Goal: Task Accomplishment & Management: Use online tool/utility

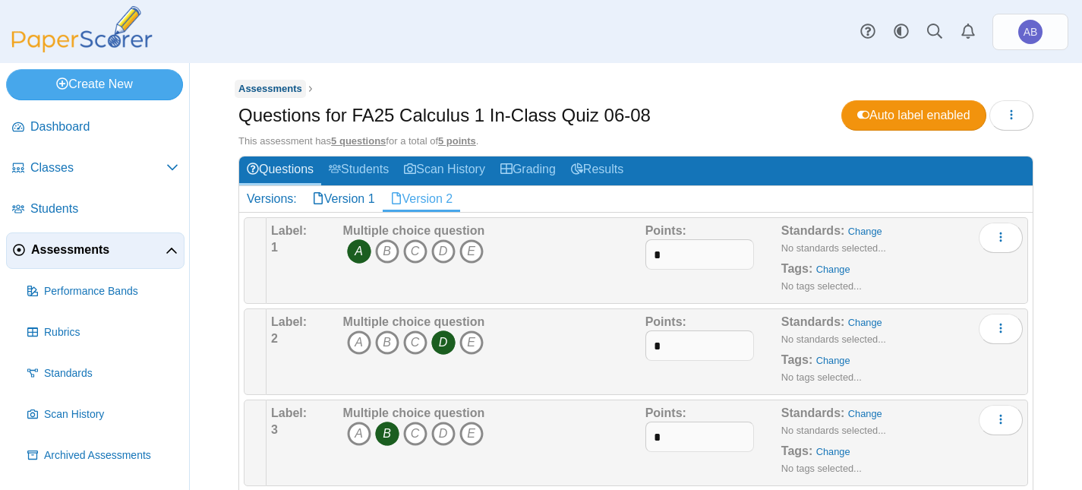
click at [270, 83] on span "Assessments" at bounding box center [271, 88] width 64 height 11
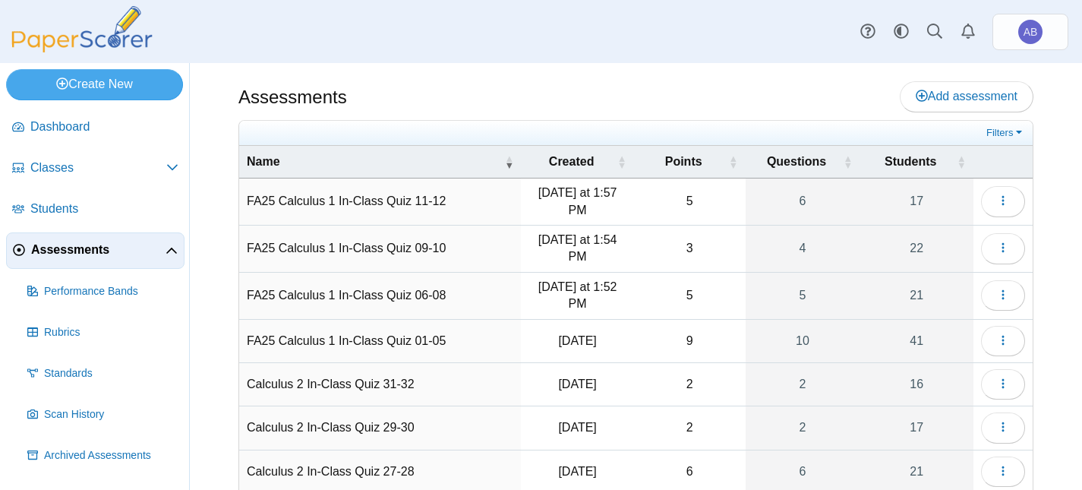
click at [297, 203] on td "FA25 Calculus 1 In-Class Quiz 11-12" at bounding box center [380, 202] width 282 height 47
click at [297, 203] on input "**********" at bounding box center [380, 202] width 267 height 30
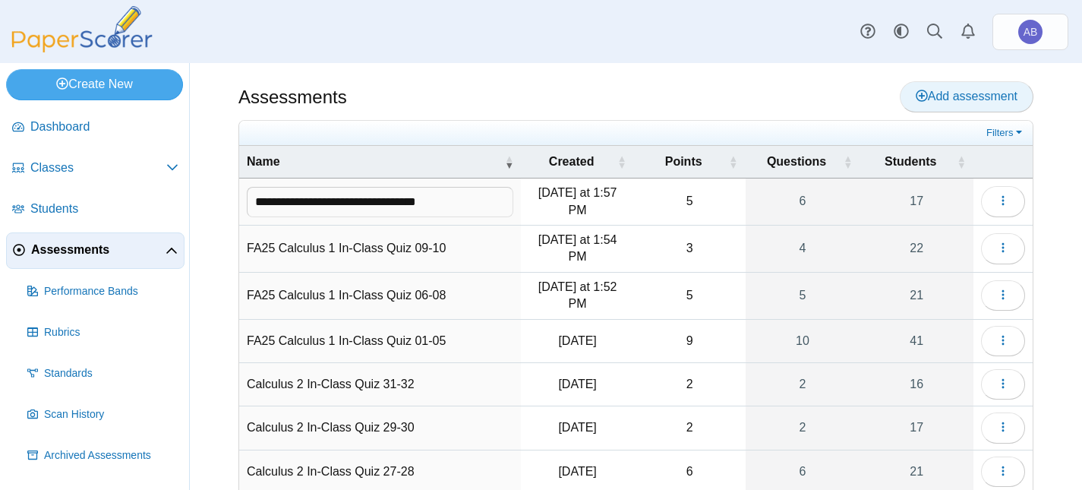
click at [953, 96] on span "Add assessment" at bounding box center [967, 96] width 102 height 13
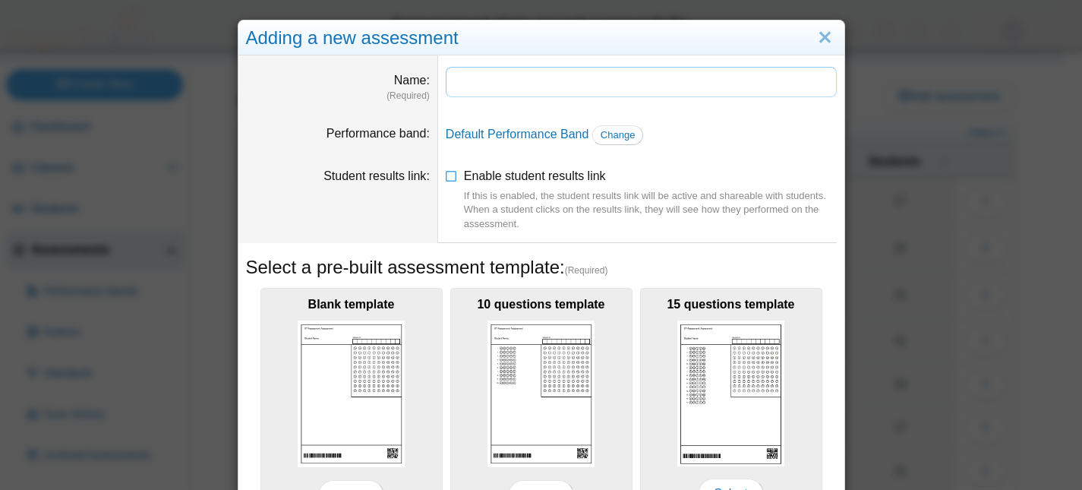
paste input "**********"
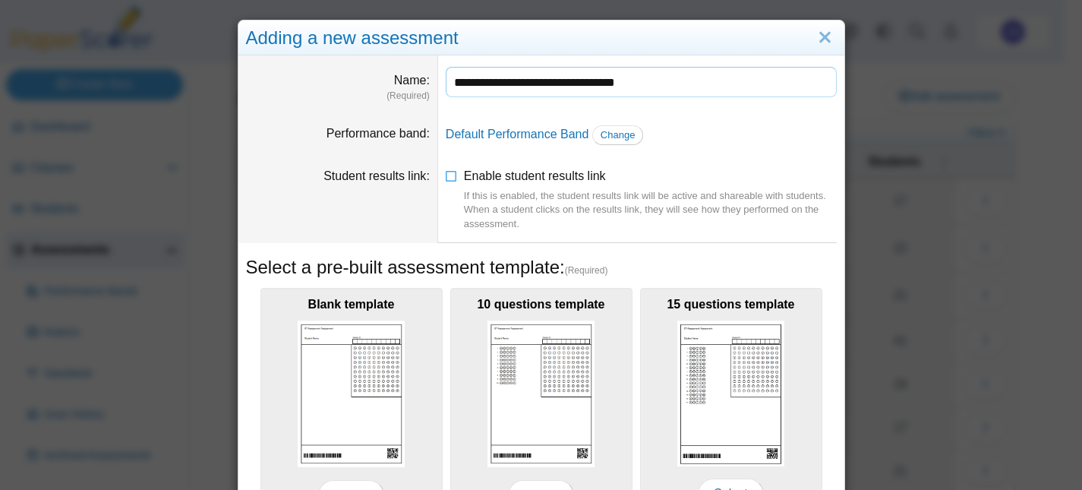
click at [586, 81] on input "**********" at bounding box center [641, 82] width 391 height 30
type input "**********"
click at [446, 175] on icon at bounding box center [452, 173] width 12 height 11
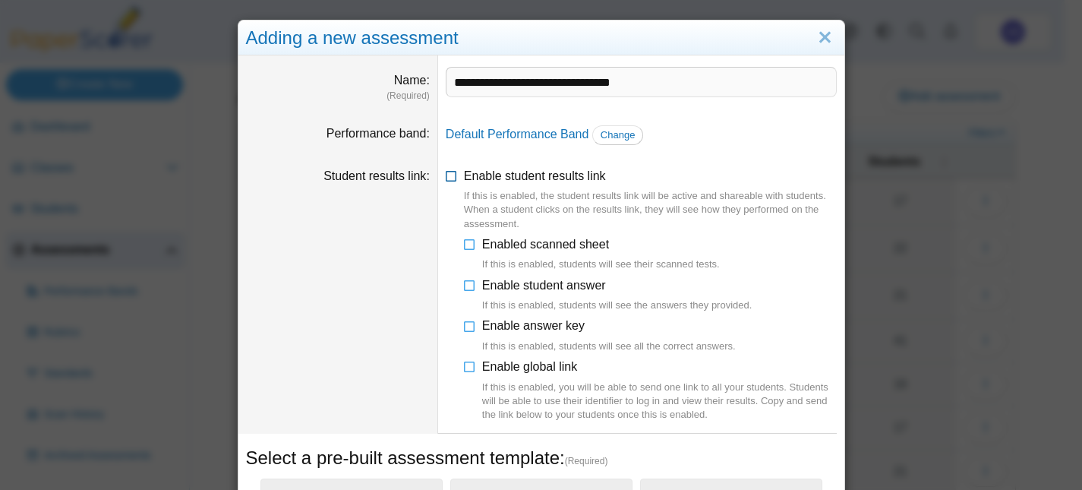
scroll to position [114, 0]
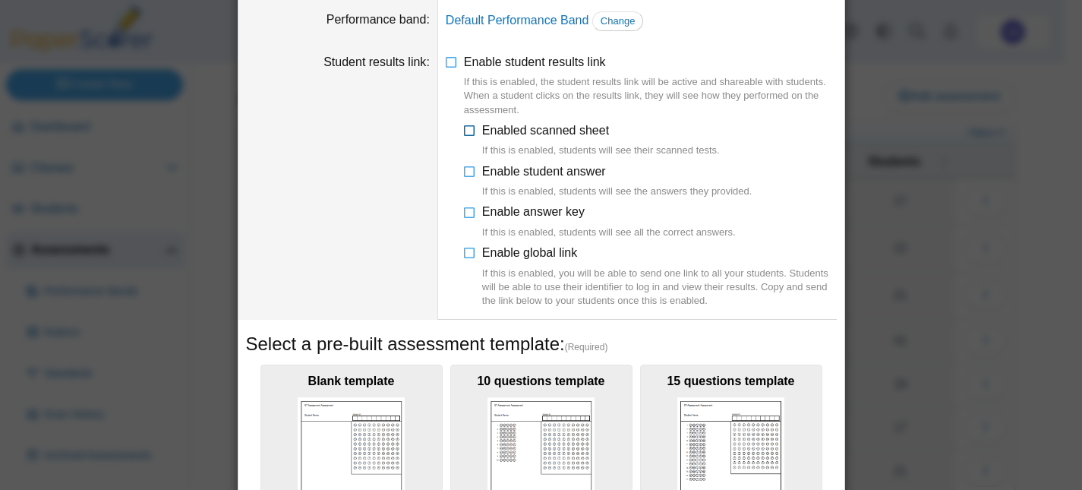
click at [464, 133] on icon at bounding box center [470, 127] width 12 height 11
click at [464, 172] on icon at bounding box center [470, 168] width 12 height 11
click at [464, 214] on icon at bounding box center [470, 209] width 12 height 11
click at [464, 255] on icon at bounding box center [470, 250] width 12 height 11
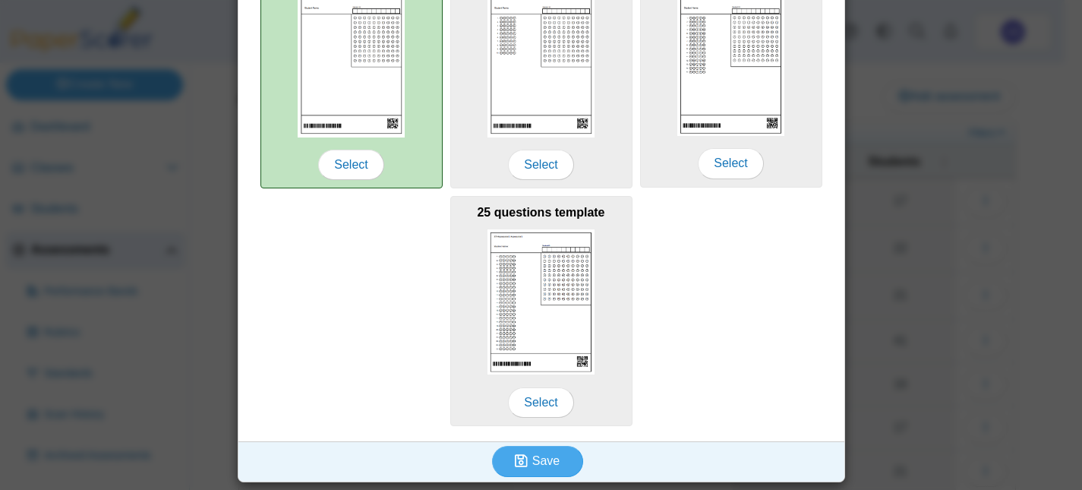
scroll to position [572, 0]
click at [352, 137] on div "Blank template Select" at bounding box center [352, 73] width 182 height 232
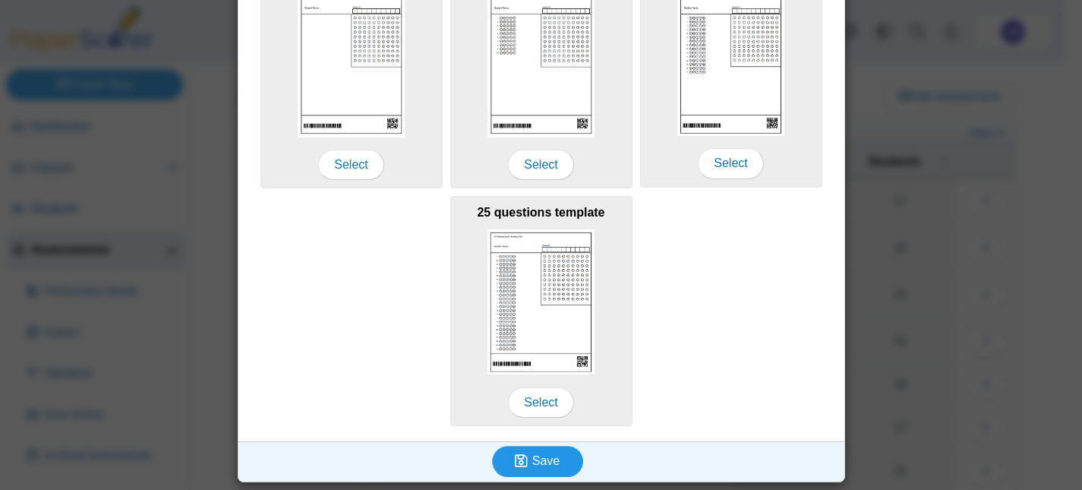
click at [545, 465] on span "Save" at bounding box center [545, 460] width 27 height 13
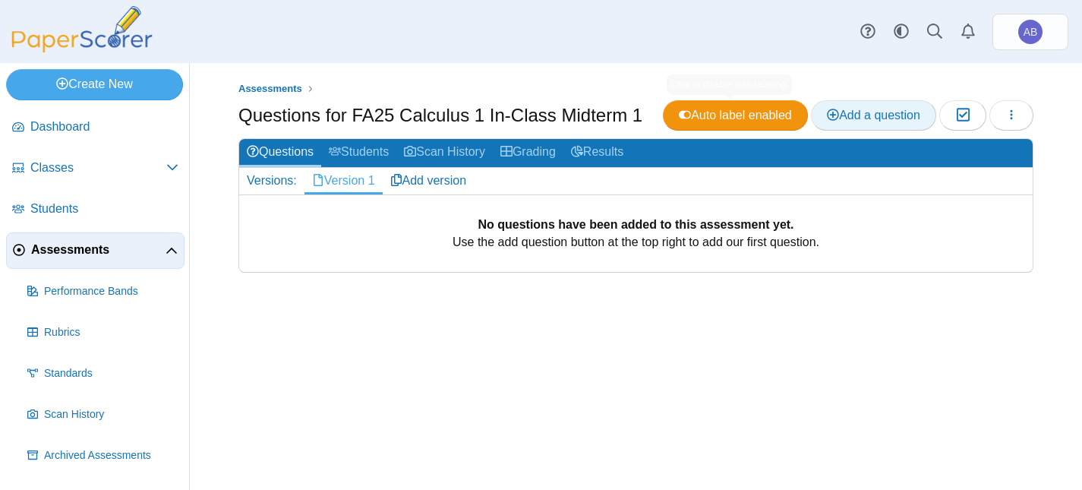
click at [862, 112] on span "Add a question" at bounding box center [873, 115] width 93 height 13
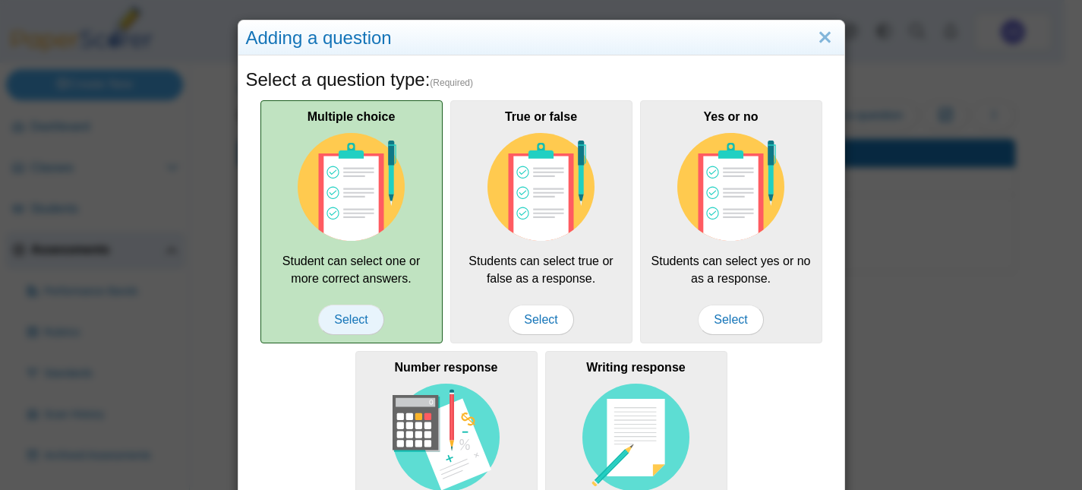
click at [344, 311] on span "Select" at bounding box center [350, 320] width 65 height 30
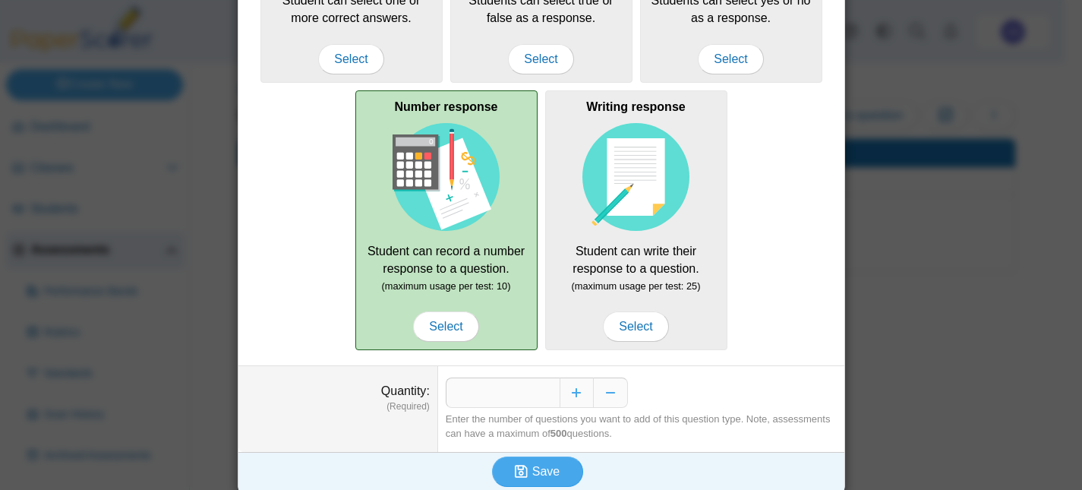
scroll to position [276, 0]
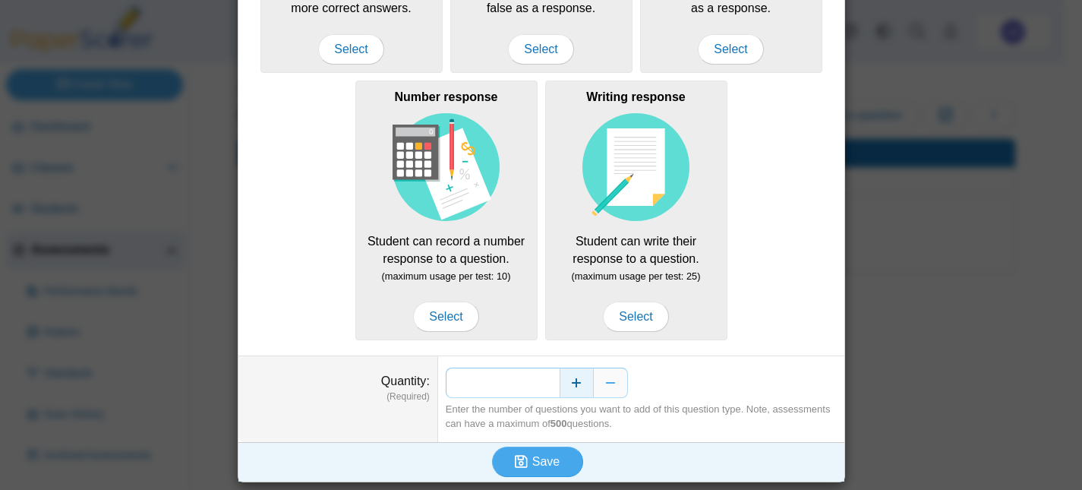
drag, startPoint x: 524, startPoint y: 385, endPoint x: 552, endPoint y: 381, distance: 28.4
click at [552, 381] on div "*" at bounding box center [641, 383] width 391 height 30
type input "**"
click at [520, 447] on button "Save" at bounding box center [537, 462] width 91 height 30
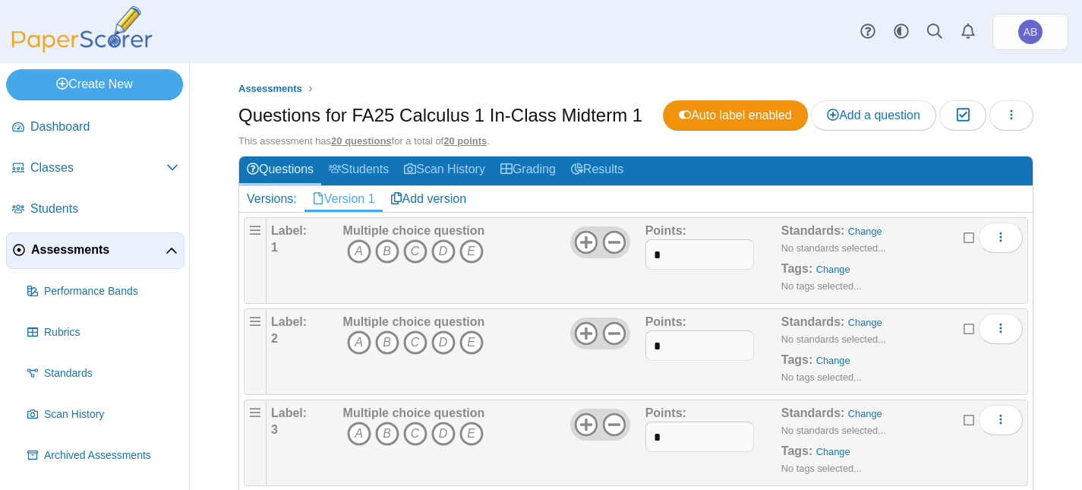
click at [411, 264] on icon "C" at bounding box center [415, 251] width 24 height 24
click at [413, 355] on icon "C" at bounding box center [415, 342] width 24 height 24
click at [435, 446] on icon "D" at bounding box center [443, 434] width 24 height 24
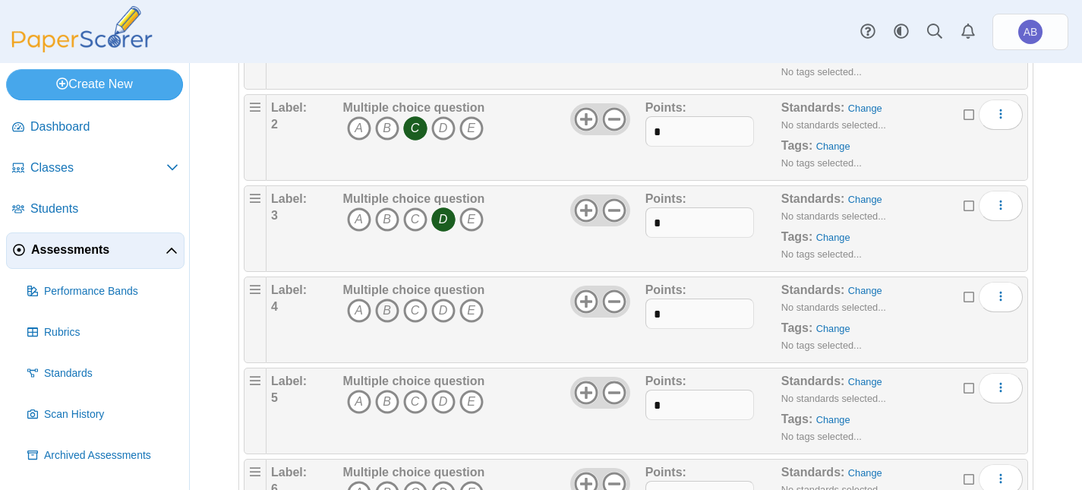
scroll to position [228, 0]
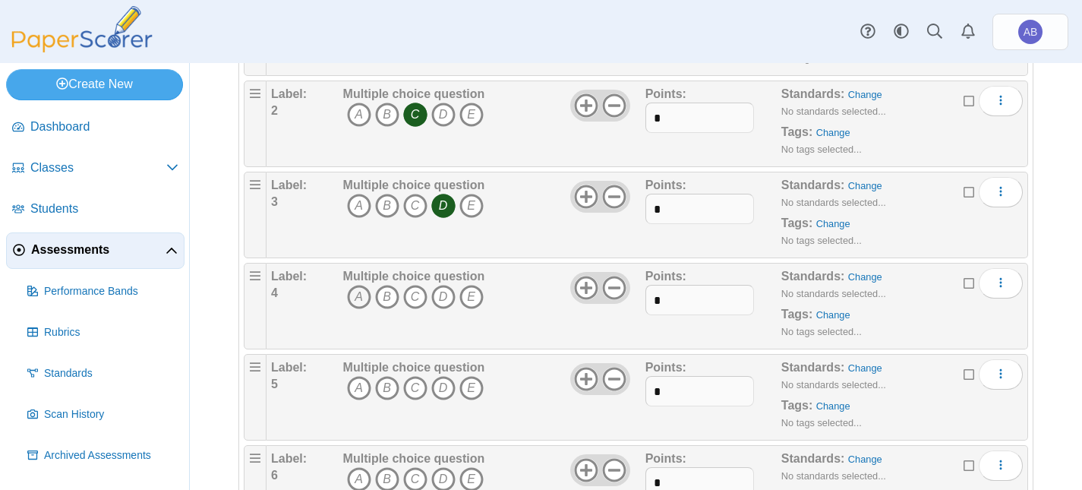
click at [359, 309] on icon "A" at bounding box center [359, 297] width 24 height 24
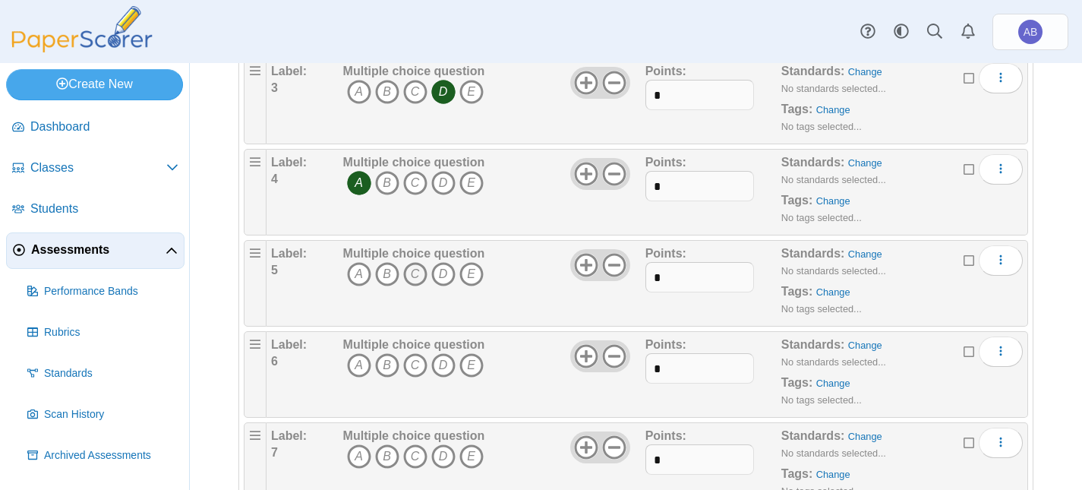
click at [412, 286] on icon "C" at bounding box center [415, 274] width 24 height 24
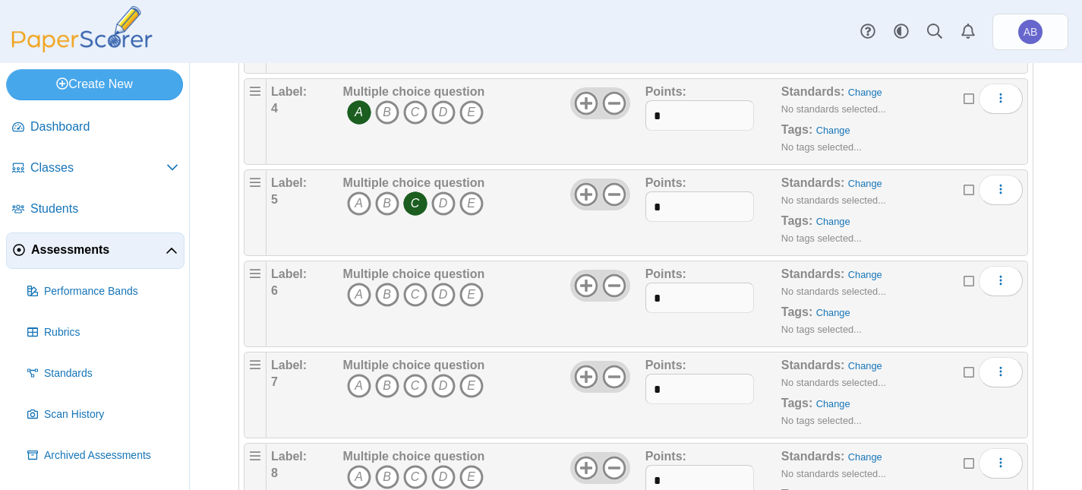
scroll to position [684, 0]
click at [474, 127] on icon "E" at bounding box center [472, 115] width 24 height 24
click at [468, 218] on icon "E" at bounding box center [472, 206] width 24 height 24
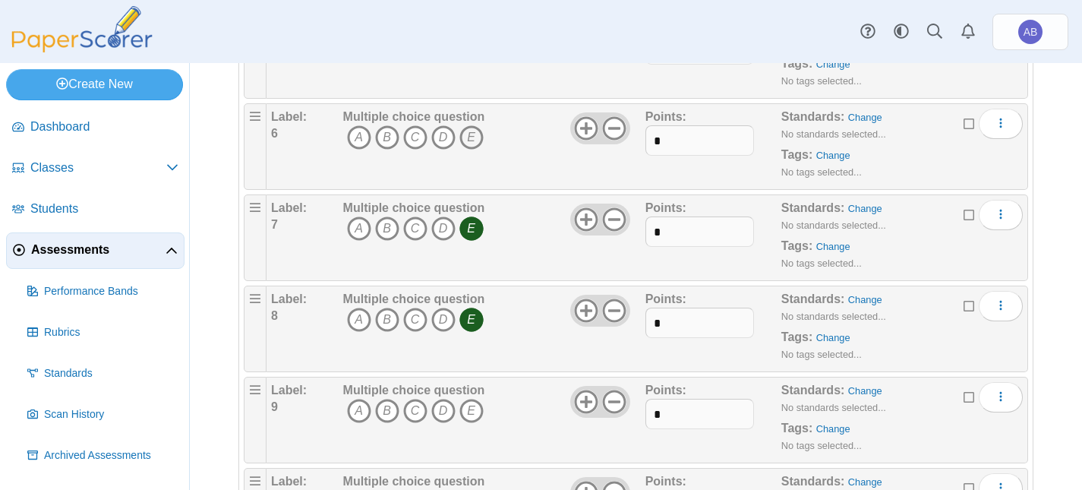
click at [474, 150] on icon "E" at bounding box center [472, 137] width 24 height 24
click at [475, 332] on icon "E" at bounding box center [472, 320] width 24 height 24
click at [351, 332] on icon "A" at bounding box center [359, 320] width 24 height 24
click at [417, 423] on icon "C" at bounding box center [415, 411] width 24 height 24
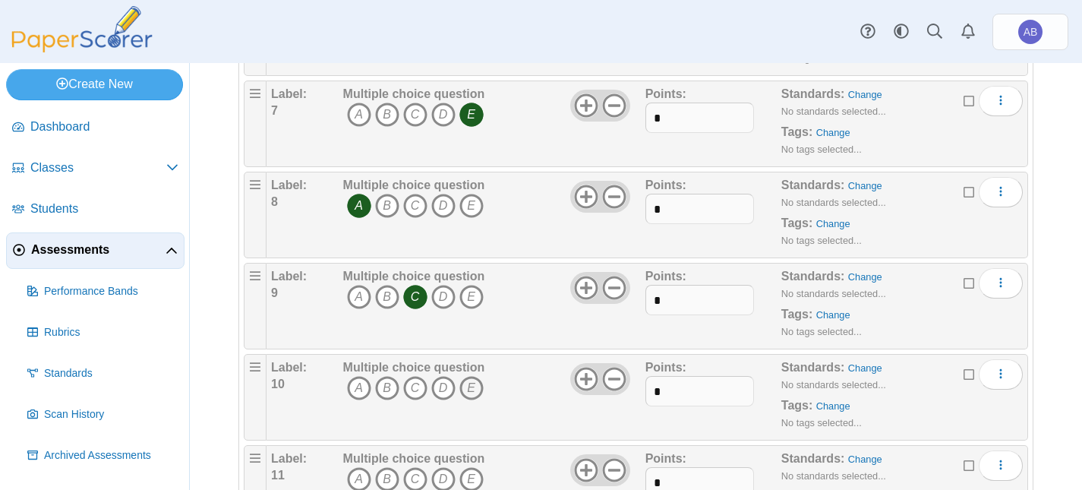
click at [469, 400] on icon "E" at bounding box center [472, 388] width 24 height 24
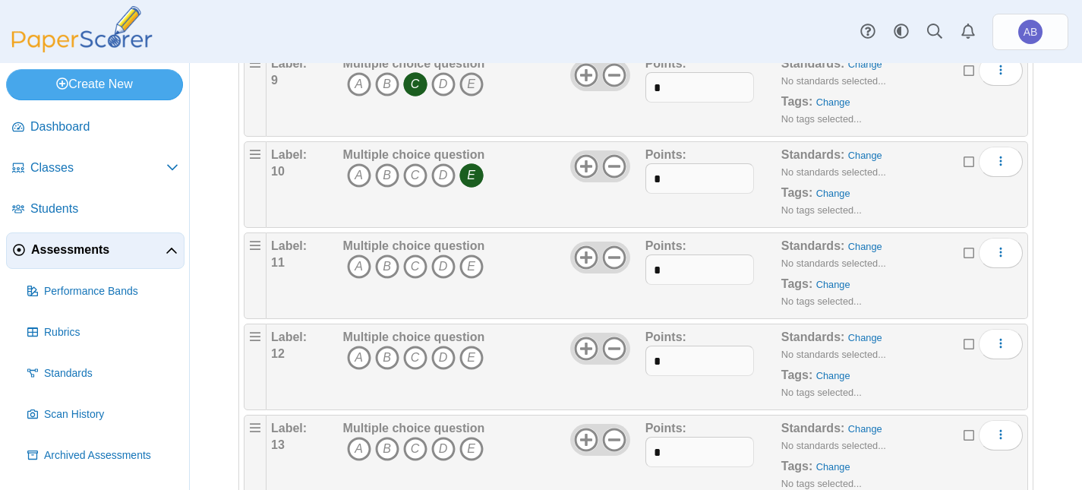
scroll to position [912, 0]
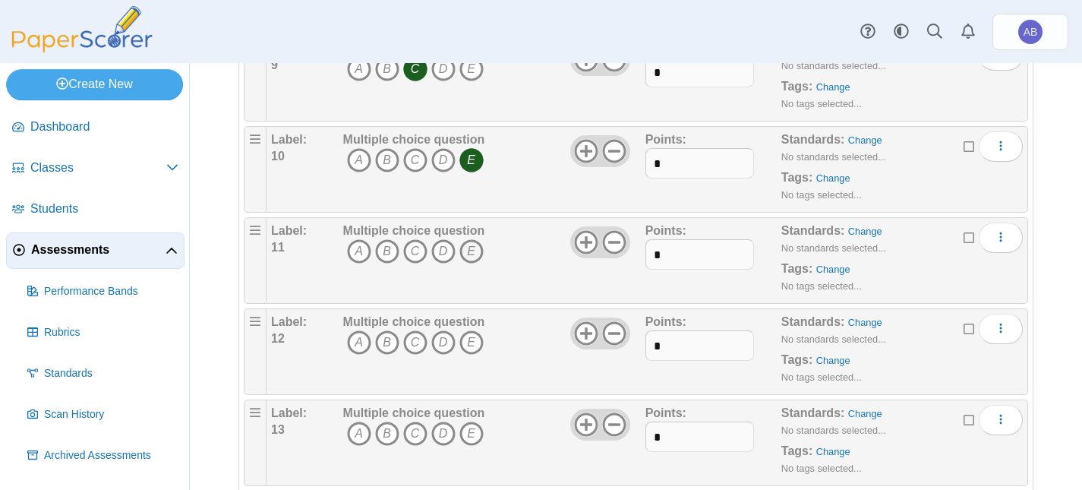
click at [472, 264] on icon "E" at bounding box center [472, 251] width 24 height 24
click at [381, 355] on icon "B" at bounding box center [387, 342] width 24 height 24
click at [390, 446] on icon "B" at bounding box center [387, 434] width 24 height 24
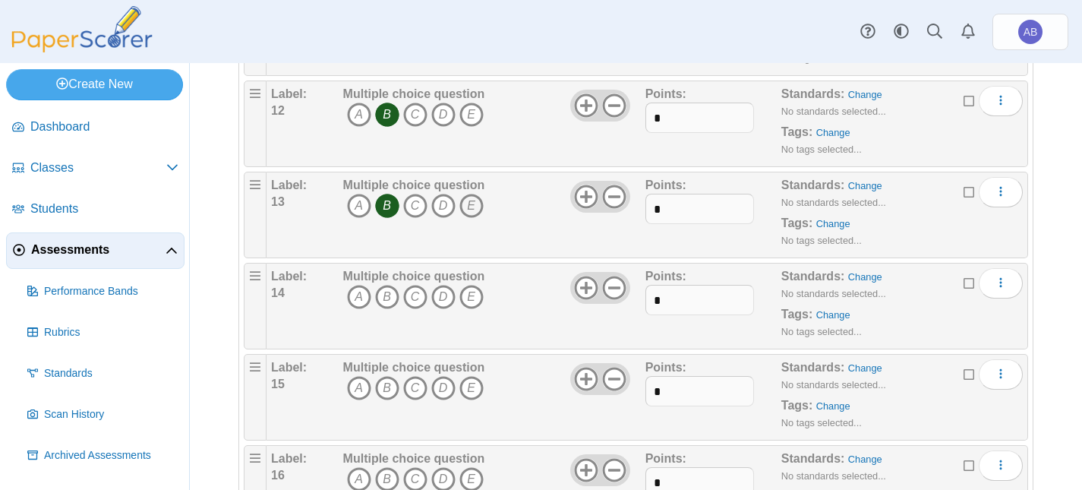
scroll to position [1253, 0]
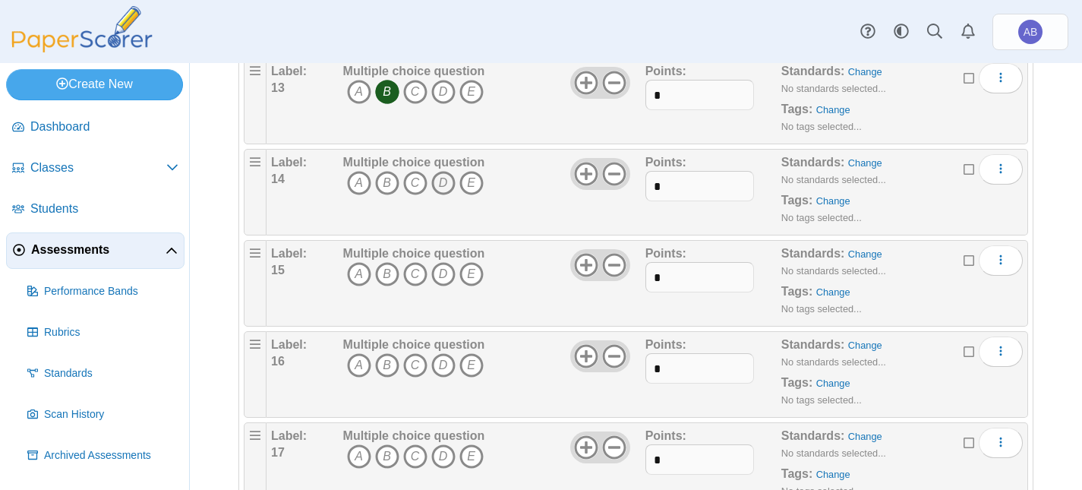
click at [438, 195] on icon "D" at bounding box center [443, 183] width 24 height 24
click at [392, 286] on icon "B" at bounding box center [387, 274] width 24 height 24
click at [379, 378] on icon "B" at bounding box center [387, 365] width 24 height 24
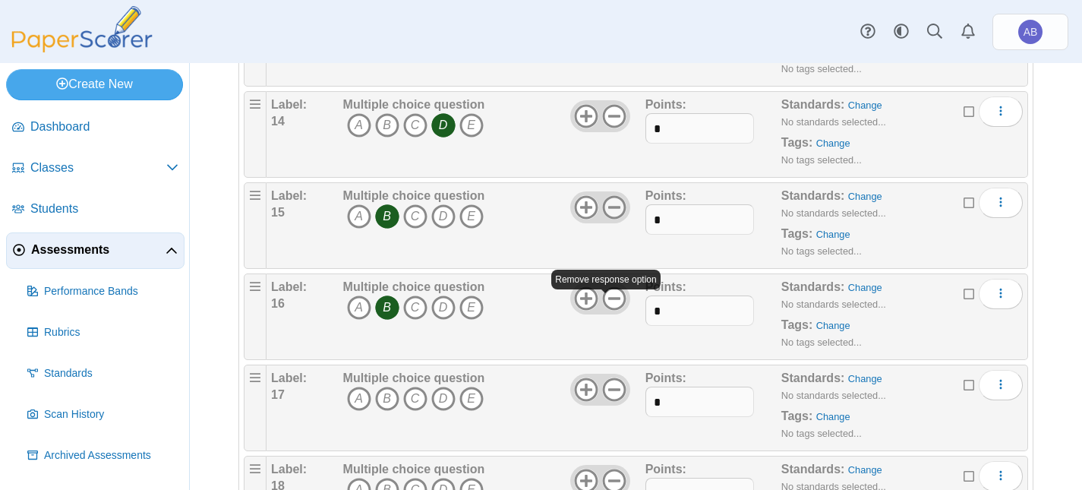
scroll to position [1367, 0]
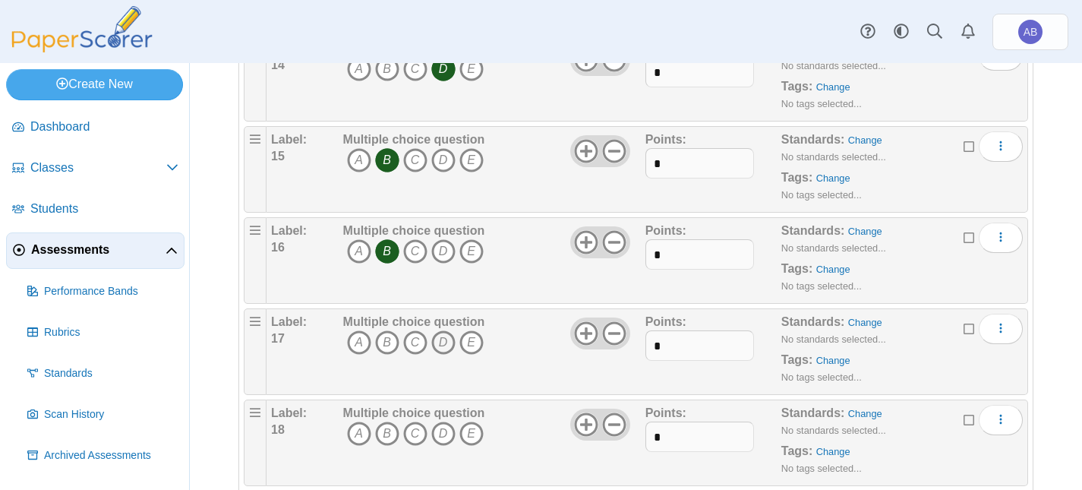
click at [449, 355] on icon "D" at bounding box center [443, 342] width 24 height 24
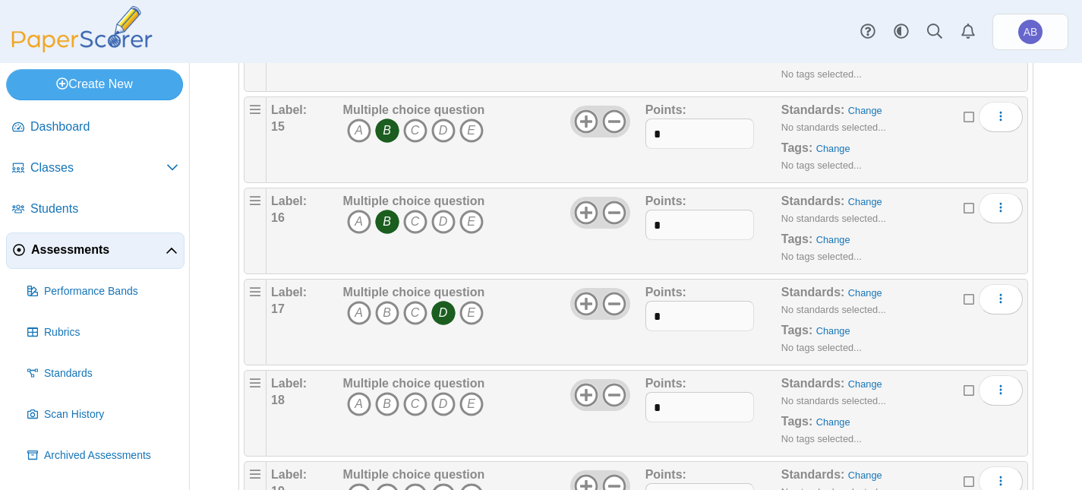
scroll to position [1481, 0]
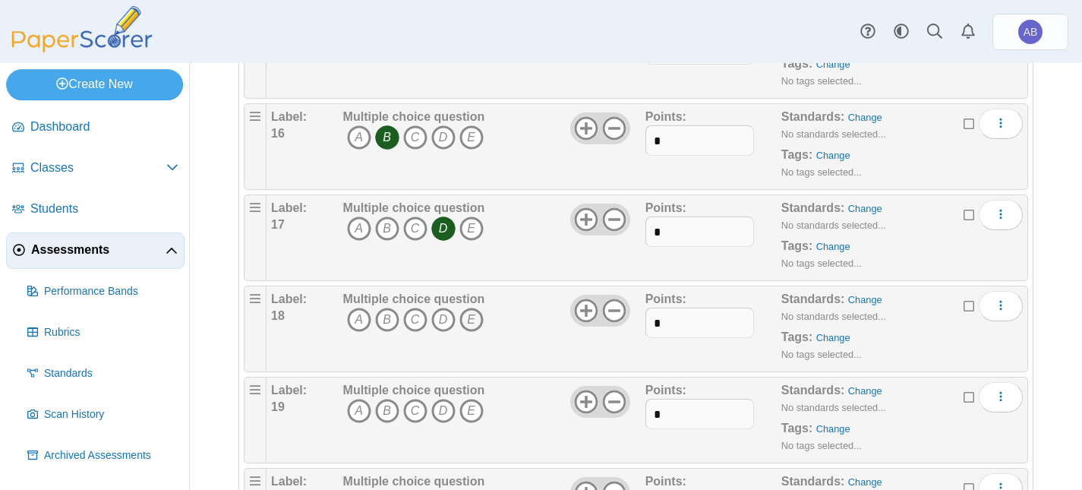
click at [467, 332] on icon "E" at bounding box center [472, 320] width 24 height 24
click at [469, 423] on icon "E" at bounding box center [472, 411] width 24 height 24
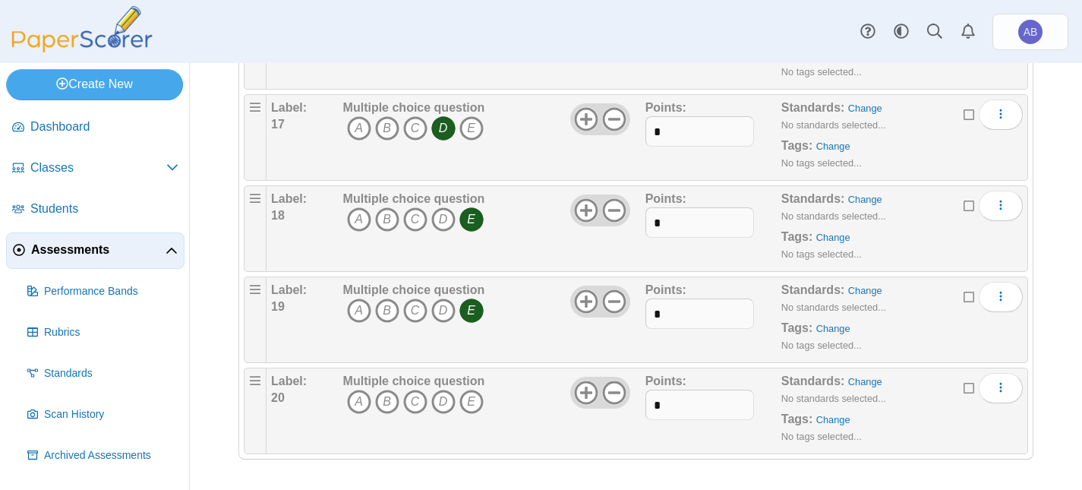
scroll to position [1628, 0]
click at [444, 399] on icon "D" at bounding box center [443, 402] width 24 height 24
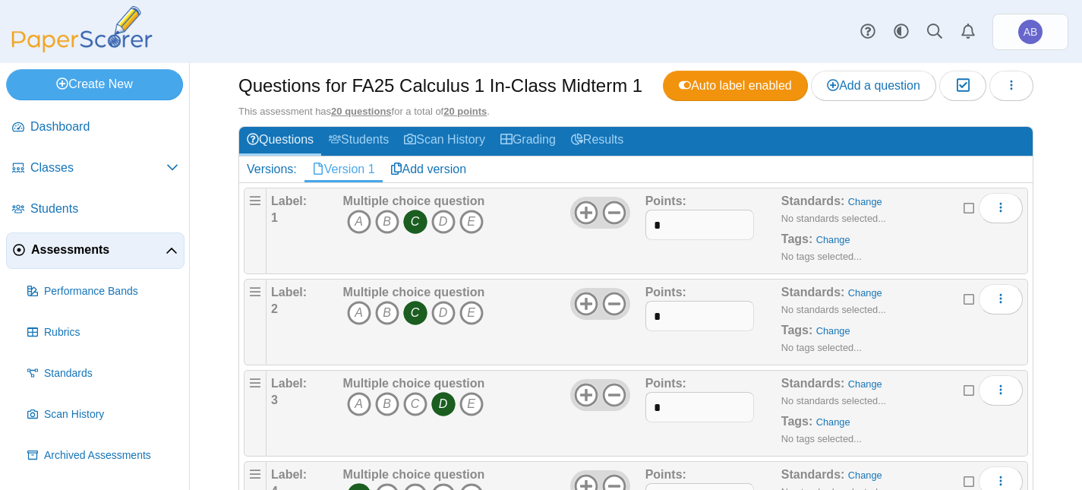
scroll to position [0, 0]
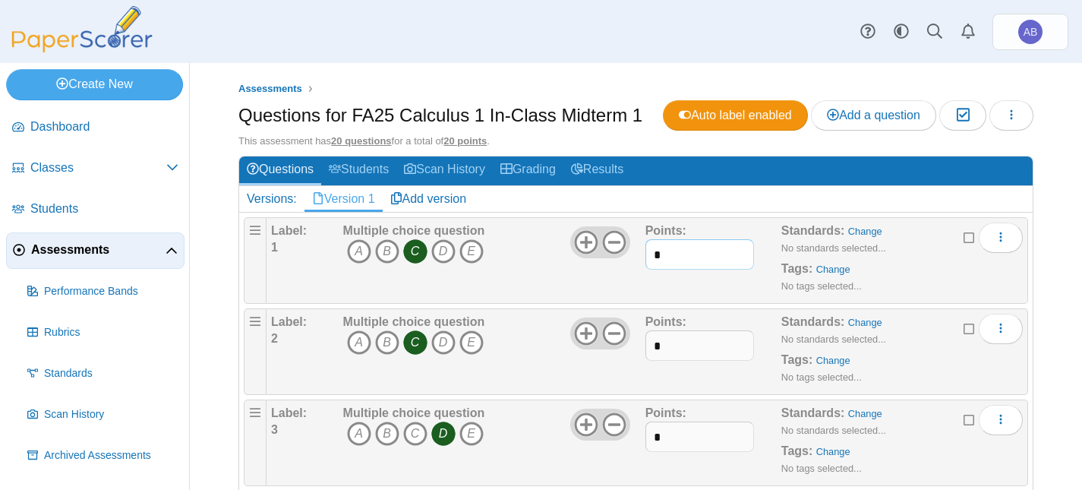
drag, startPoint x: 665, startPoint y: 292, endPoint x: 636, endPoint y: 292, distance: 29.6
click at [636, 292] on div "Label: 1 Multiple choice question A B C D E *" at bounding box center [647, 261] width 752 height 76
type input "*"
drag, startPoint x: 675, startPoint y: 374, endPoint x: 689, endPoint y: 410, distance: 38.2
click at [632, 378] on div "Label: 2 Multiple choice question A B C D E *" at bounding box center [647, 352] width 752 height 76
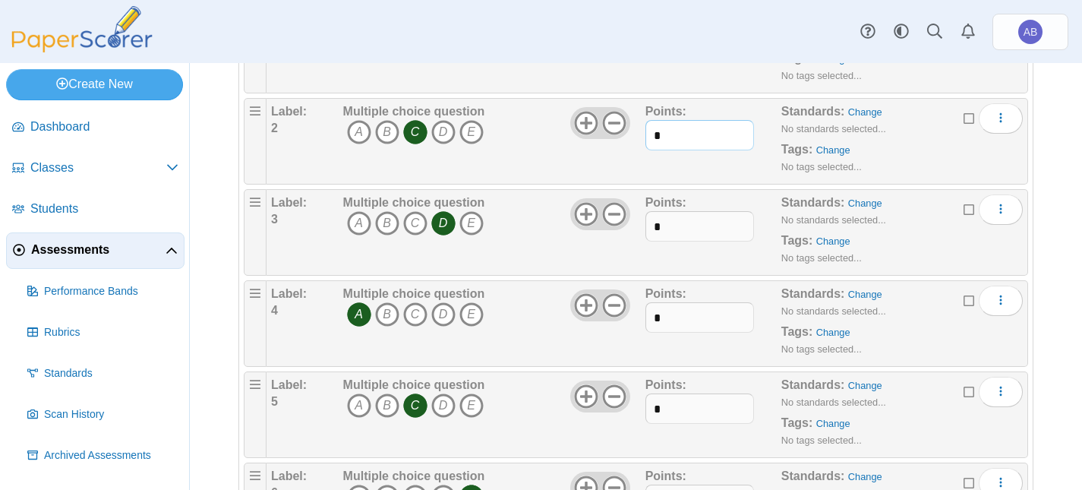
scroll to position [228, 0]
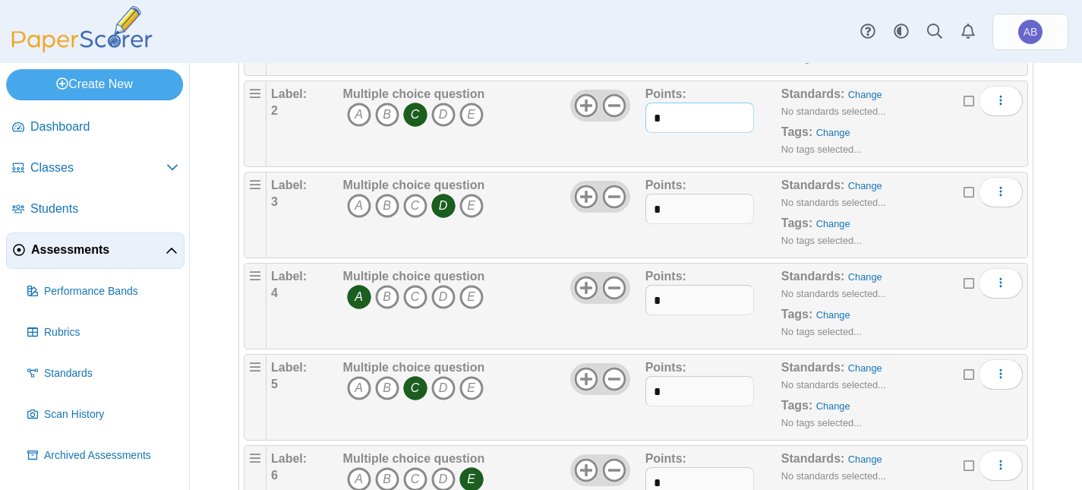
type input "*"
drag, startPoint x: 663, startPoint y: 247, endPoint x: 624, endPoint y: 247, distance: 38.7
click at [624, 247] on div "Label: 3 Multiple choice question A B C D E *" at bounding box center [647, 215] width 752 height 76
type input "*"
drag, startPoint x: 661, startPoint y: 330, endPoint x: 630, endPoint y: 340, distance: 32.7
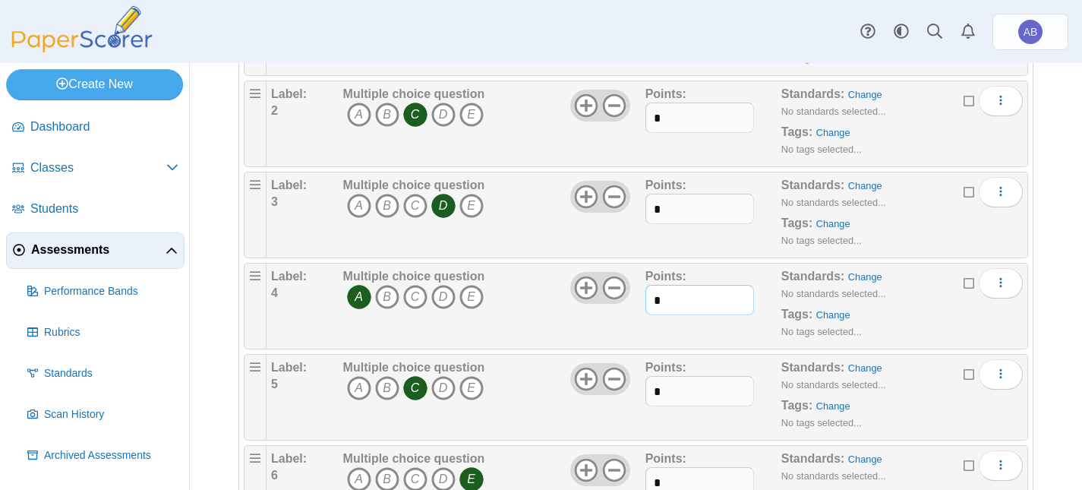
click at [631, 340] on div "Label: 4 Multiple choice question A B C D E *" at bounding box center [647, 306] width 752 height 76
type input "*"
drag, startPoint x: 664, startPoint y: 411, endPoint x: 634, endPoint y: 422, distance: 32.5
click at [634, 422] on div "Label: 5 Multiple choice question A B C D E *" at bounding box center [647, 397] width 752 height 76
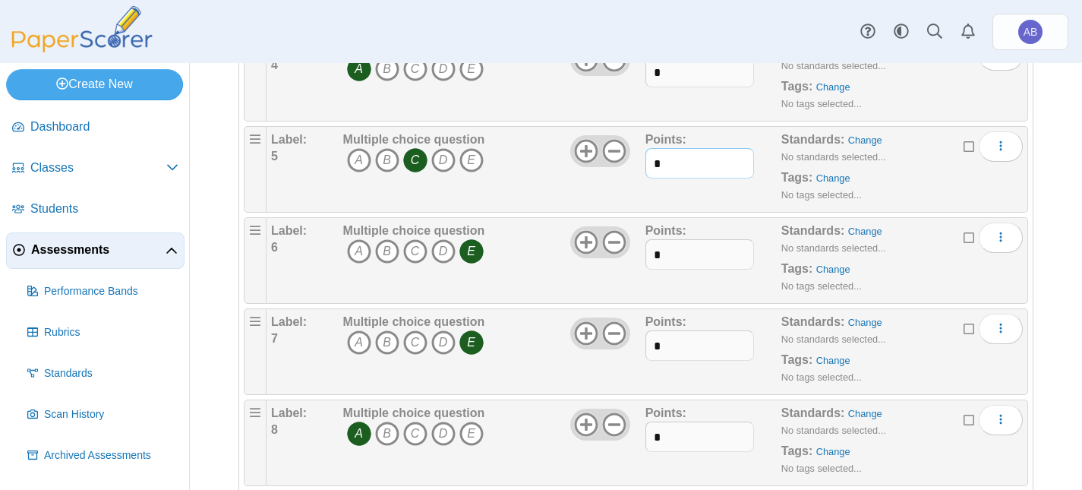
type input "*"
drag, startPoint x: 663, startPoint y: 286, endPoint x: 616, endPoint y: 295, distance: 48.0
click at [618, 295] on div "Label: 6 Multiple choice question A B C D E *" at bounding box center [647, 261] width 752 height 76
type input "*"
drag, startPoint x: 657, startPoint y: 386, endPoint x: 630, endPoint y: 393, distance: 28.2
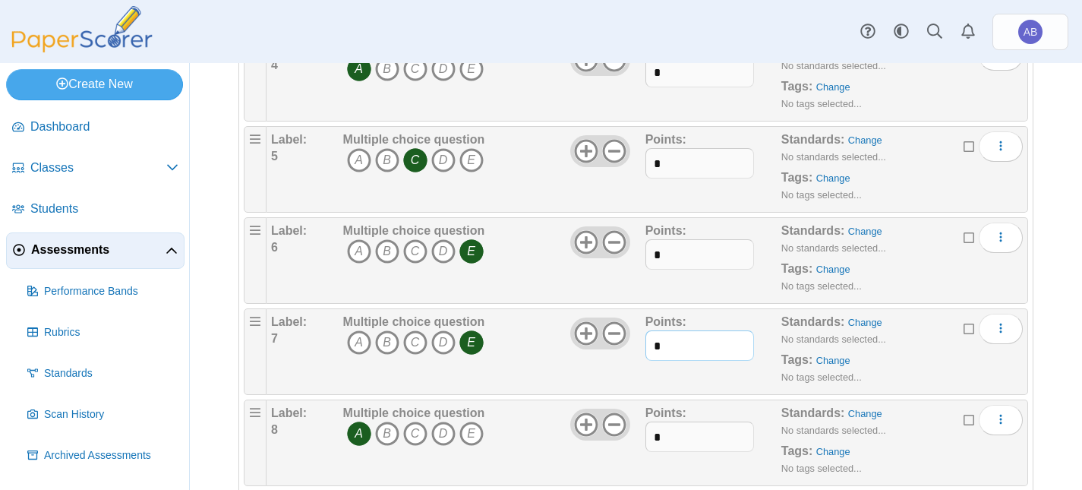
click at [622, 388] on div "Label: 7 Multiple choice question A B C D E *" at bounding box center [647, 352] width 752 height 76
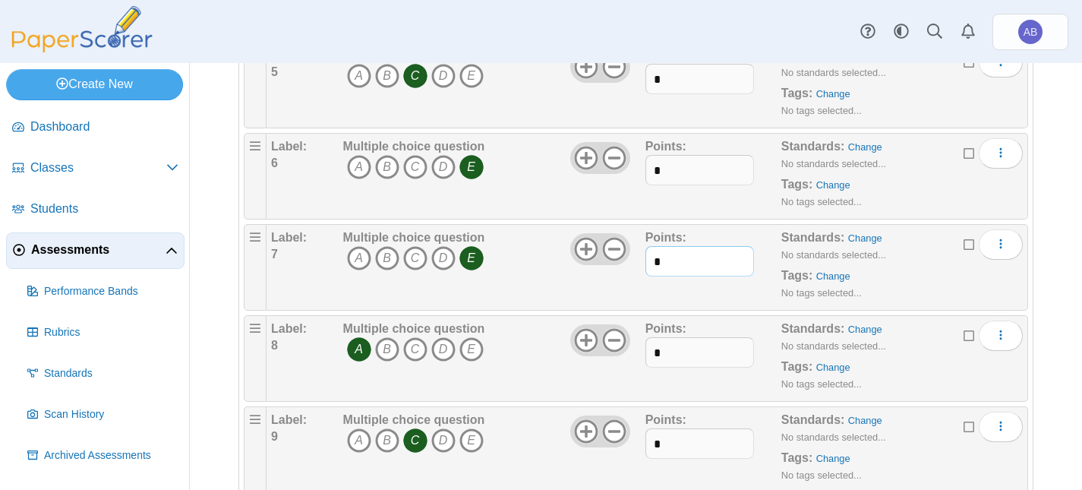
scroll to position [684, 0]
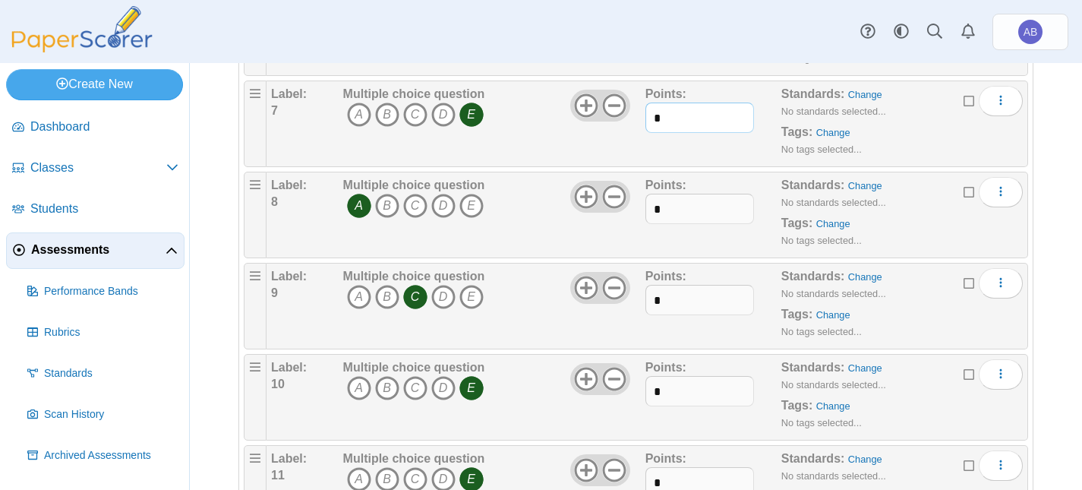
type input "*"
drag, startPoint x: 668, startPoint y: 248, endPoint x: 629, endPoint y: 258, distance: 40.5
click at [629, 253] on div "Label: 8 Multiple choice question A B C D E *" at bounding box center [647, 215] width 752 height 76
type input "*"
drag, startPoint x: 668, startPoint y: 330, endPoint x: 632, endPoint y: 372, distance: 55.5
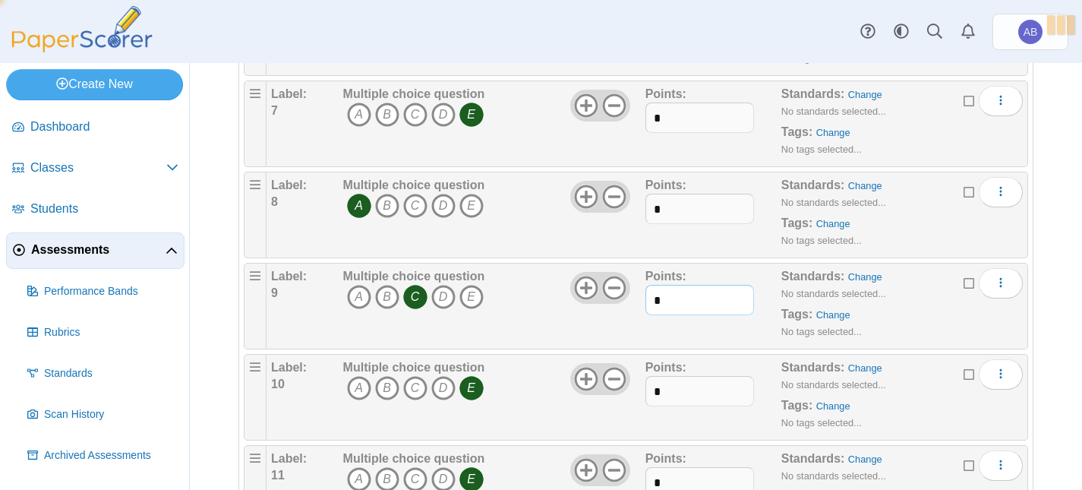
click at [605, 344] on div "Label: 9 Multiple choice question A B C D E *" at bounding box center [647, 306] width 752 height 76
type input "*"
drag, startPoint x: 656, startPoint y: 419, endPoint x: 634, endPoint y: 427, distance: 24.0
click at [634, 427] on div "Label: 10 Multiple choice question A B C D E *" at bounding box center [647, 397] width 752 height 76
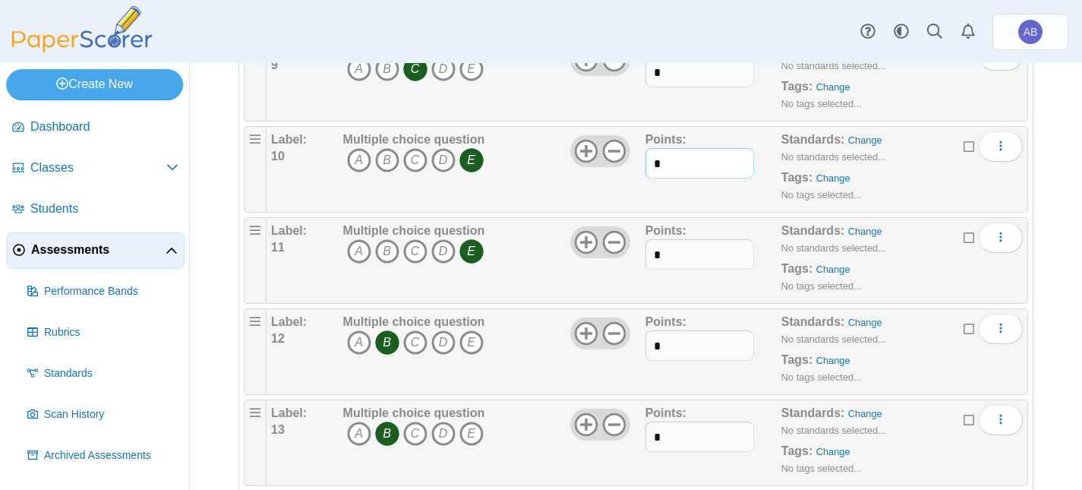
type input "*"
drag, startPoint x: 672, startPoint y: 289, endPoint x: 629, endPoint y: 303, distance: 45.4
click at [629, 299] on div "Label: 11 Multiple choice question A B C D E *" at bounding box center [647, 261] width 752 height 76
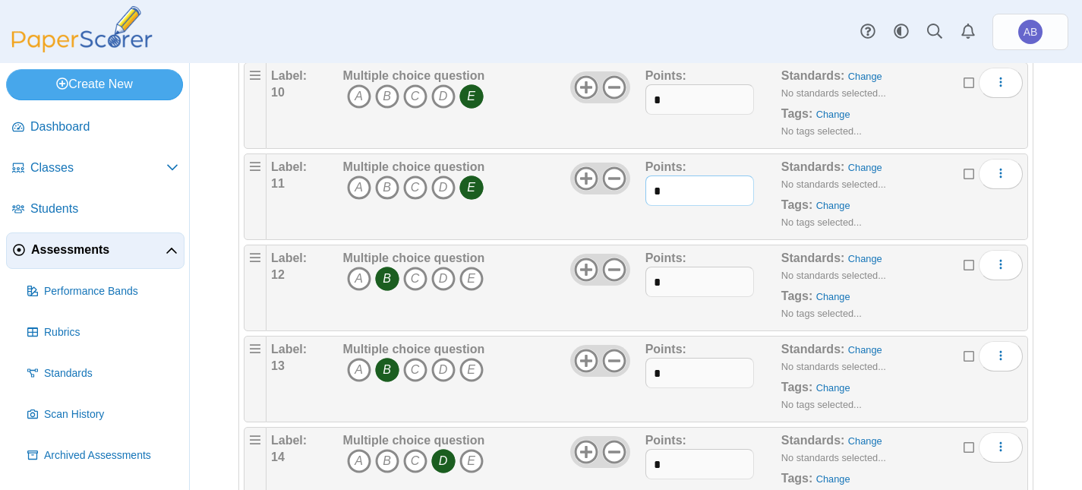
scroll to position [1025, 0]
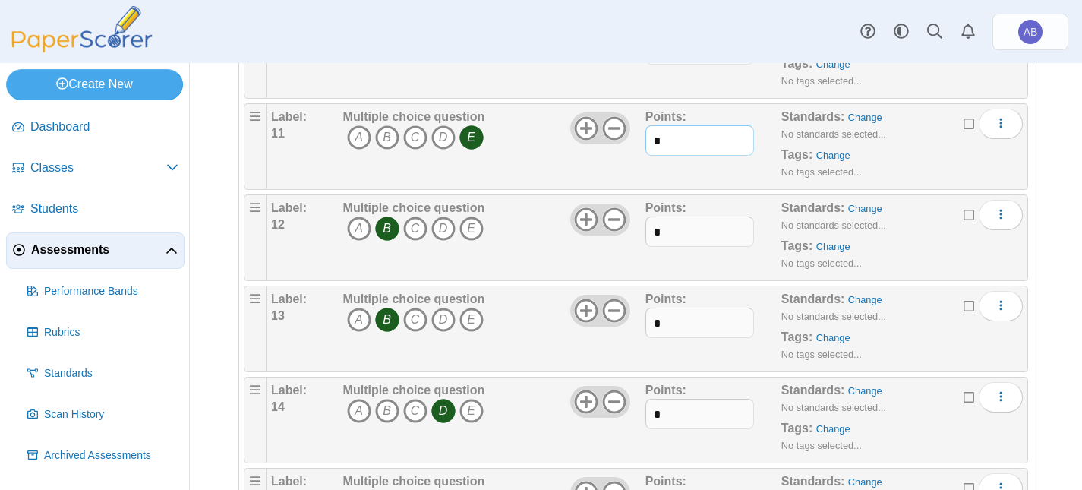
type input "*"
drag, startPoint x: 657, startPoint y: 270, endPoint x: 620, endPoint y: 273, distance: 37.4
click at [620, 272] on div "Label: 12 Multiple choice question A B C D E *" at bounding box center [647, 238] width 752 height 76
type input "*"
drag, startPoint x: 668, startPoint y: 362, endPoint x: 608, endPoint y: 365, distance: 59.3
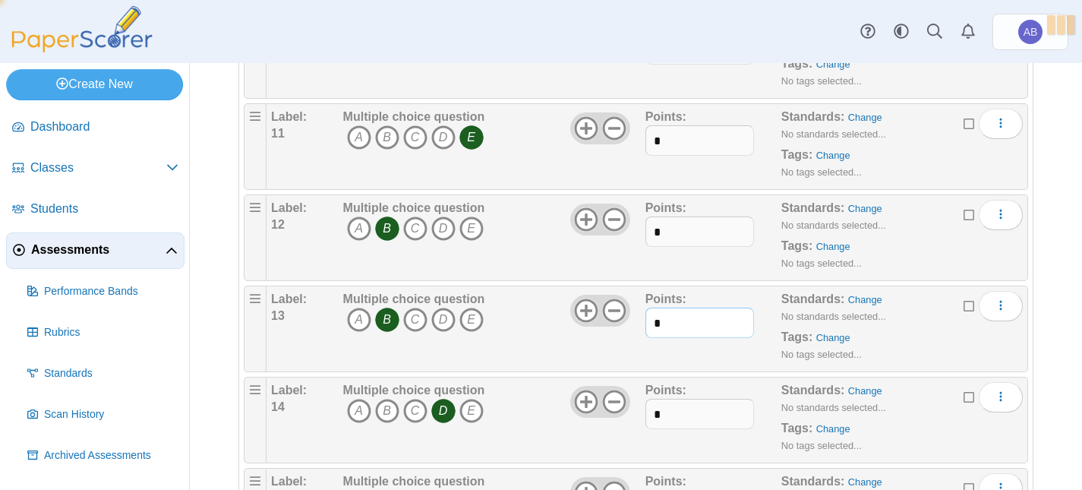
click at [608, 365] on div "Label: 13 Multiple choice question A B C D E *" at bounding box center [647, 329] width 752 height 76
type input "*"
drag, startPoint x: 666, startPoint y: 447, endPoint x: 631, endPoint y: 454, distance: 35.6
click at [631, 454] on div "Label: 14 Multiple choice question A B C D E *" at bounding box center [647, 420] width 752 height 76
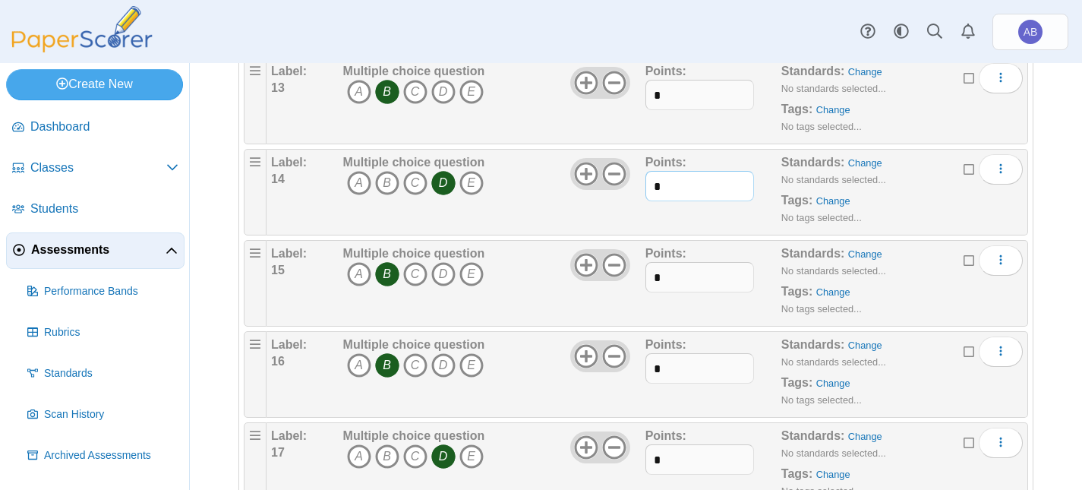
type input "*"
drag, startPoint x: 671, startPoint y: 311, endPoint x: 625, endPoint y: 317, distance: 46.0
click at [625, 317] on div "Label: 15 Multiple choice question A B C D E *" at bounding box center [647, 283] width 752 height 76
type input "*"
drag, startPoint x: 643, startPoint y: 413, endPoint x: 625, endPoint y: 413, distance: 17.5
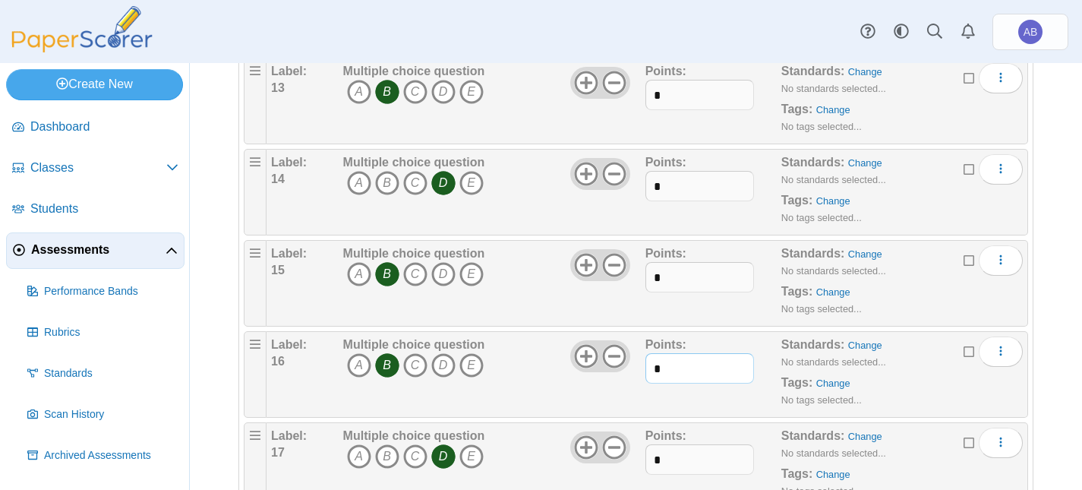
click at [625, 412] on div "Label: 16 Multiple choice question A B C D E *" at bounding box center [647, 375] width 752 height 76
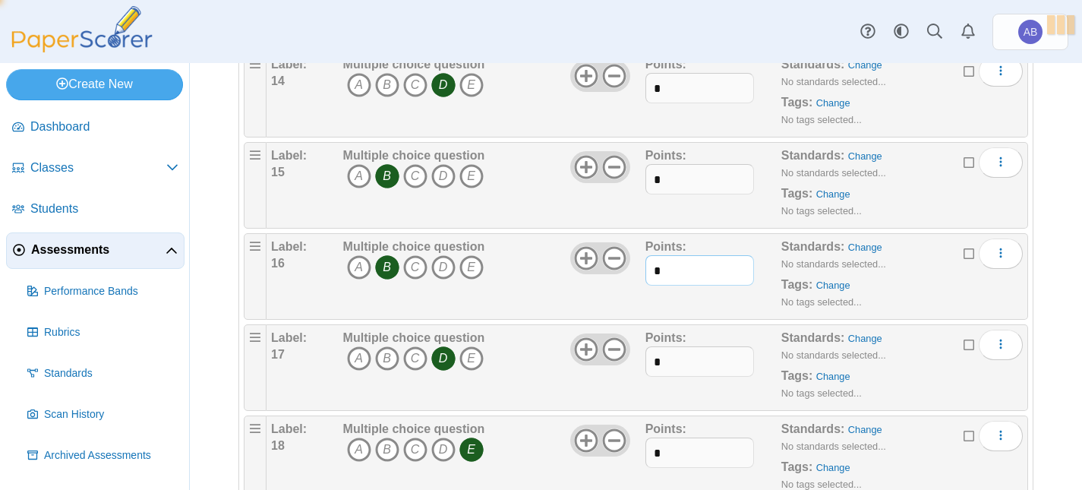
scroll to position [1481, 0]
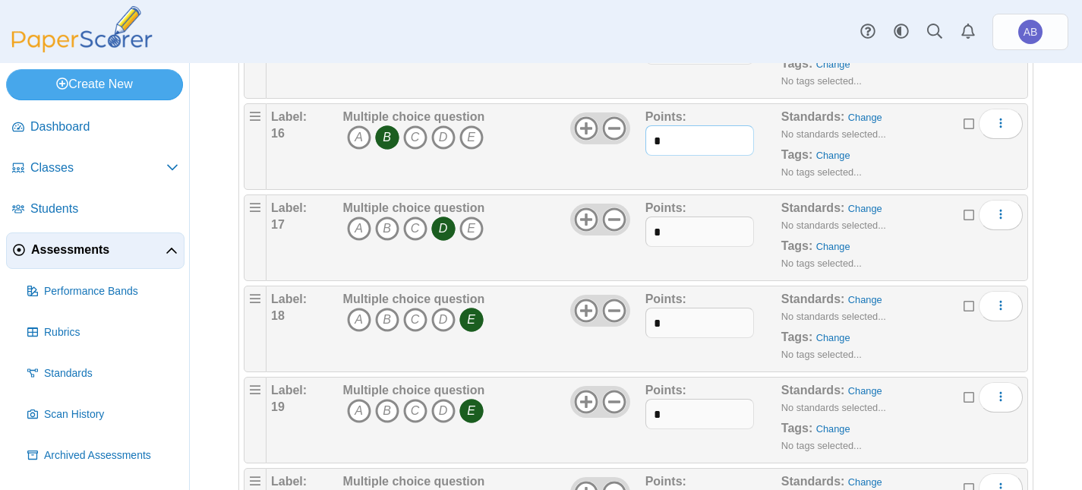
type input "*"
drag, startPoint x: 668, startPoint y: 279, endPoint x: 623, endPoint y: 287, distance: 45.6
click at [623, 276] on div "Label: 17 Multiple choice question A B C D E *" at bounding box center [647, 238] width 752 height 76
type input "*"
drag, startPoint x: 661, startPoint y: 356, endPoint x: 673, endPoint y: 392, distance: 37.7
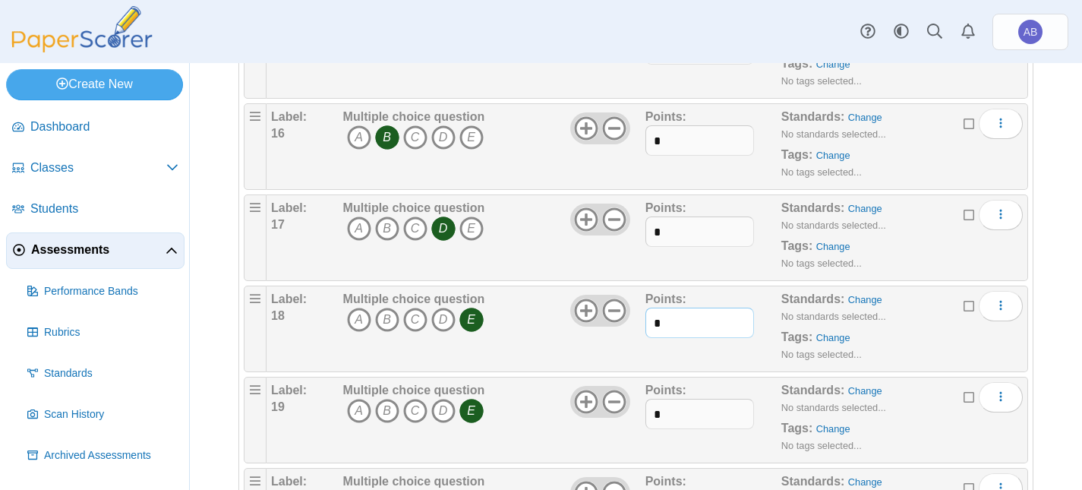
click at [618, 367] on div "Label: 18 Multiple choice question A B C D E *" at bounding box center [647, 329] width 752 height 76
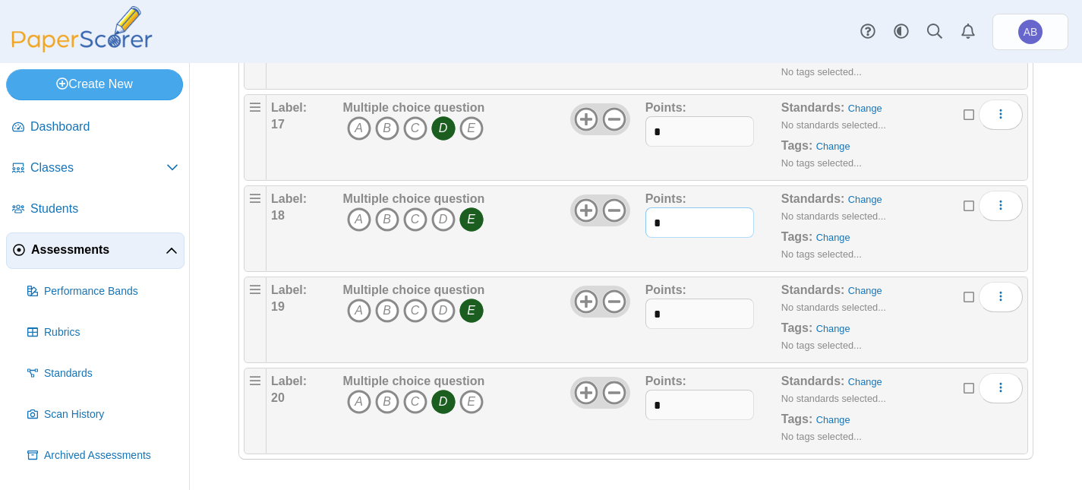
scroll to position [1628, 0]
type input "*"
drag, startPoint x: 672, startPoint y: 320, endPoint x: 620, endPoint y: 319, distance: 52.4
click at [620, 319] on div "Label: 19 Multiple choice question A B C D E *" at bounding box center [647, 320] width 752 height 76
type input "*"
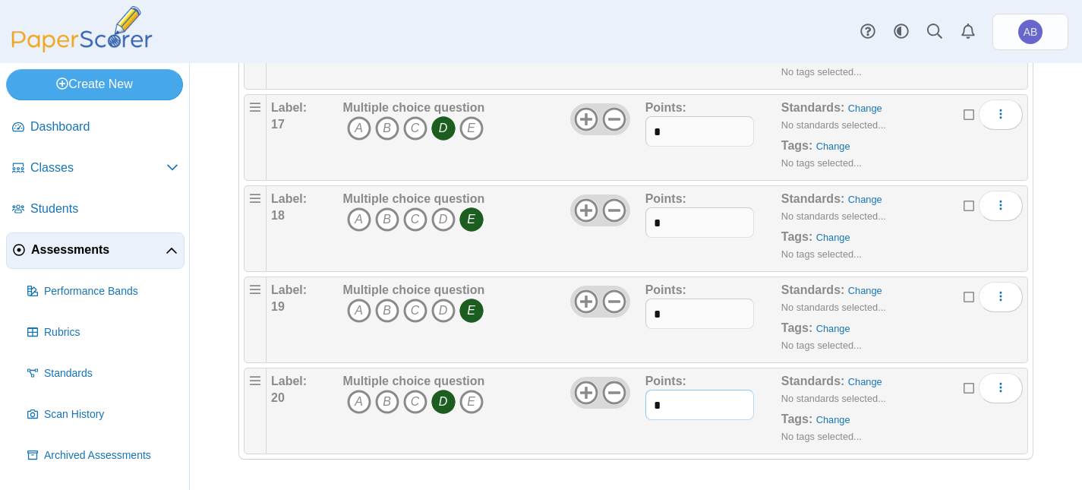
drag, startPoint x: 666, startPoint y: 406, endPoint x: 632, endPoint y: 406, distance: 34.2
click at [632, 406] on div "Label: 20 Multiple choice question A B C D E *" at bounding box center [647, 411] width 752 height 76
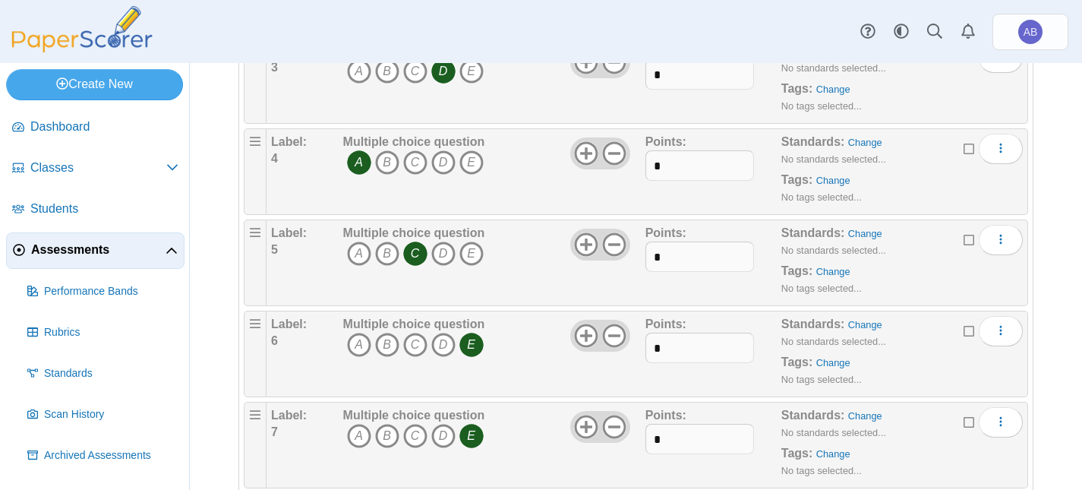
scroll to position [0, 0]
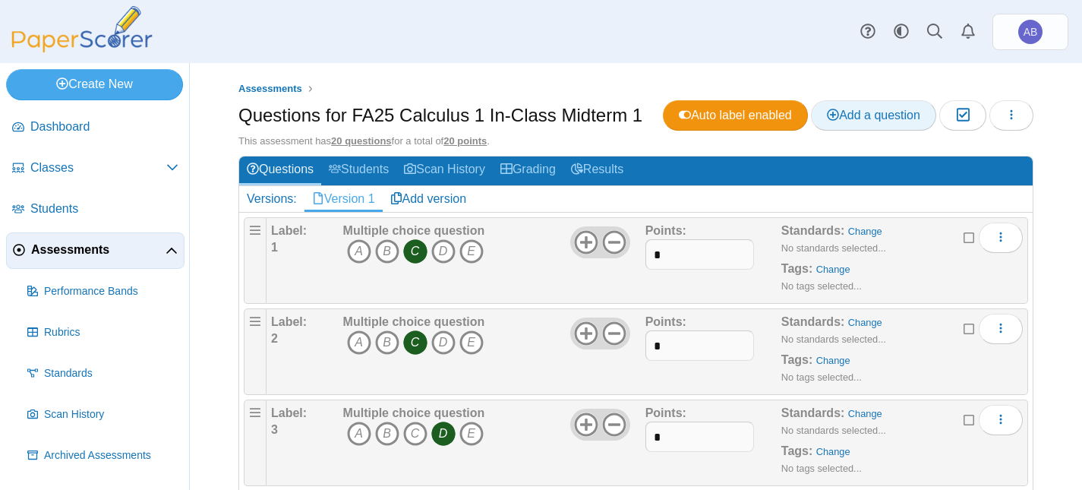
type input "*"
click at [827, 122] on span "Add a question" at bounding box center [873, 115] width 93 height 13
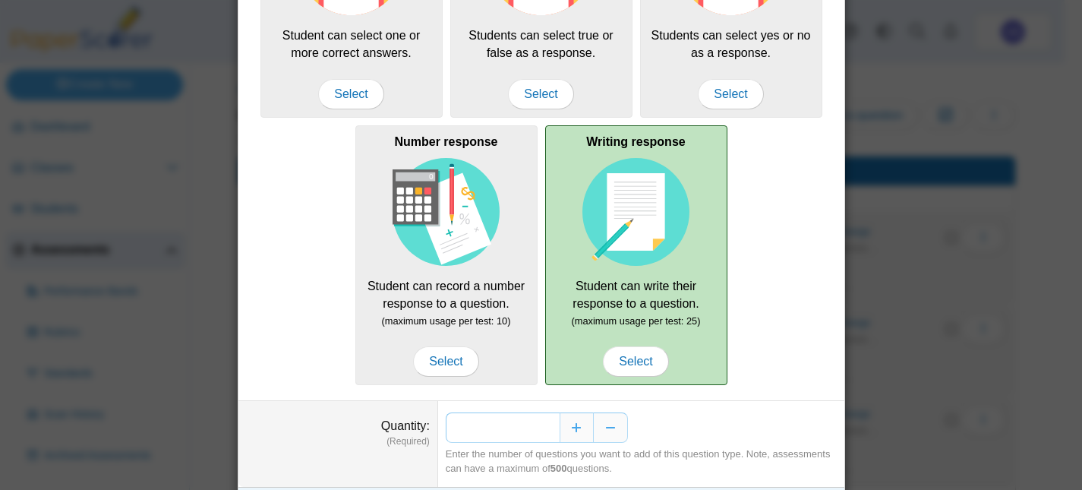
scroll to position [228, 0]
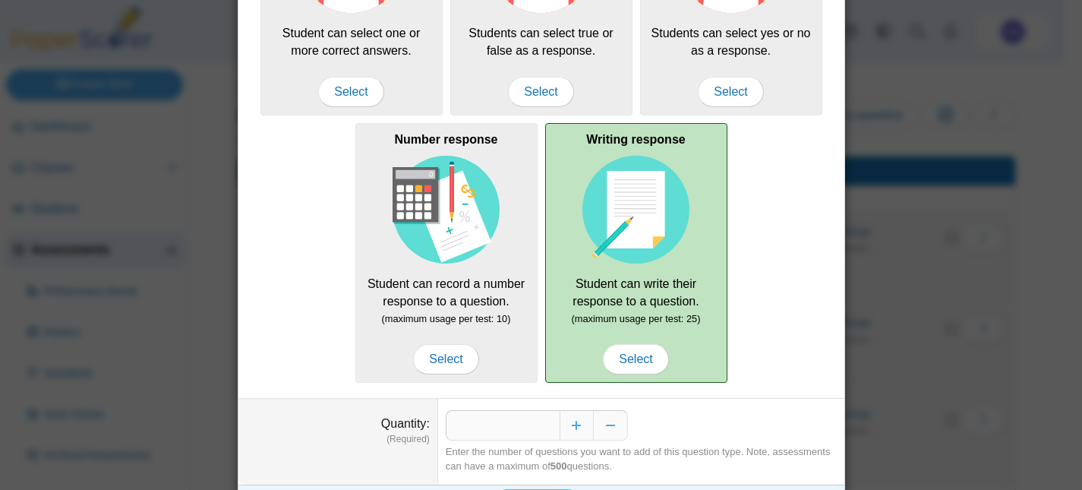
click at [629, 285] on div "Writing response Student can write their response to a question. (maximum usage…" at bounding box center [636, 253] width 182 height 260
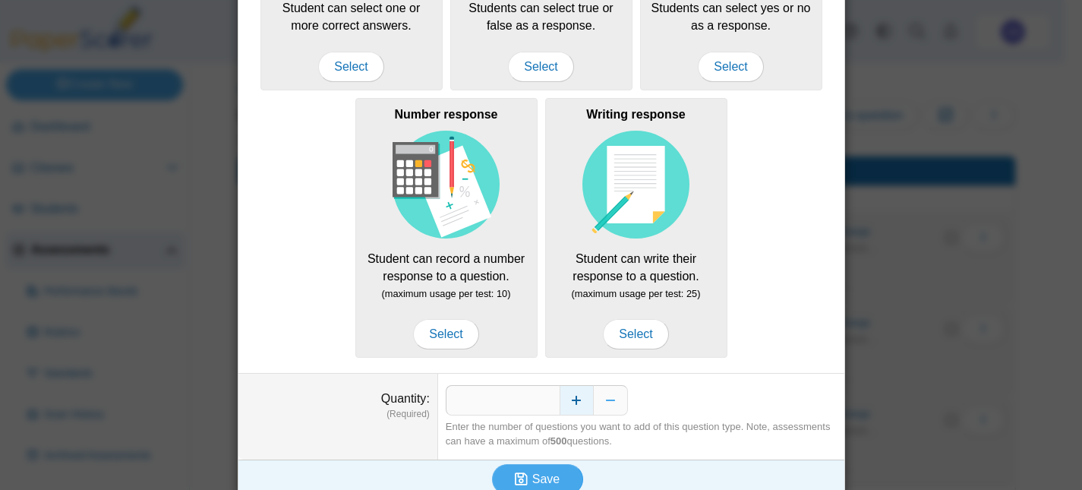
scroll to position [276, 0]
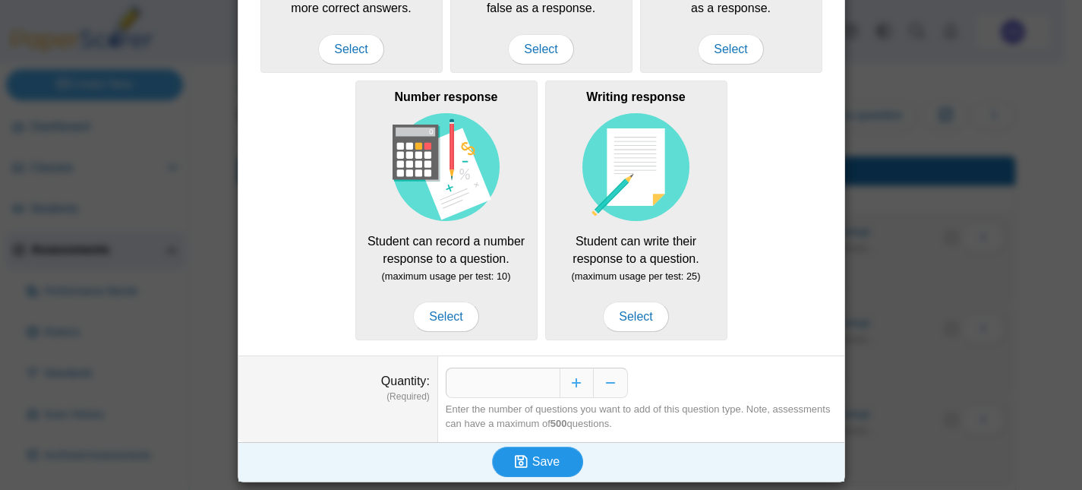
click at [543, 455] on span "Save" at bounding box center [545, 461] width 27 height 13
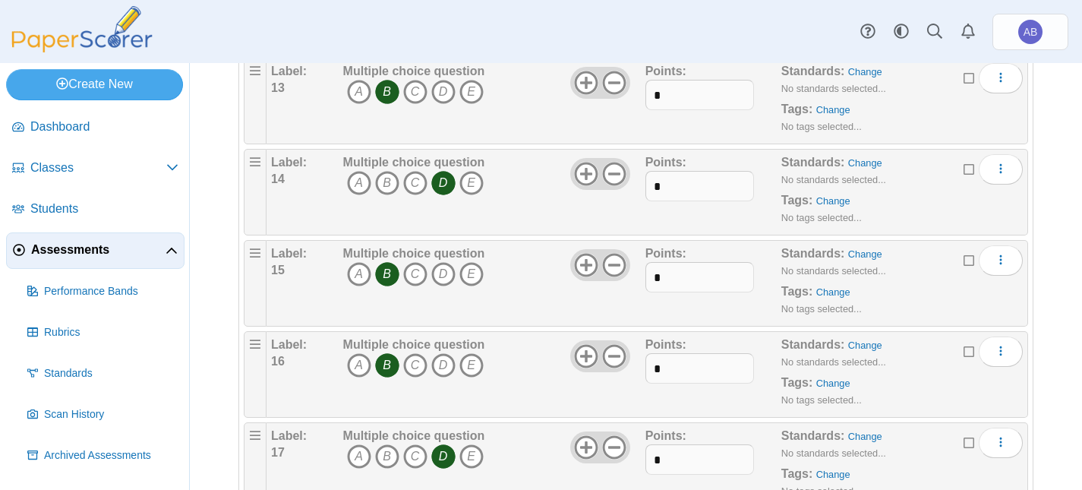
scroll to position [1628, 0]
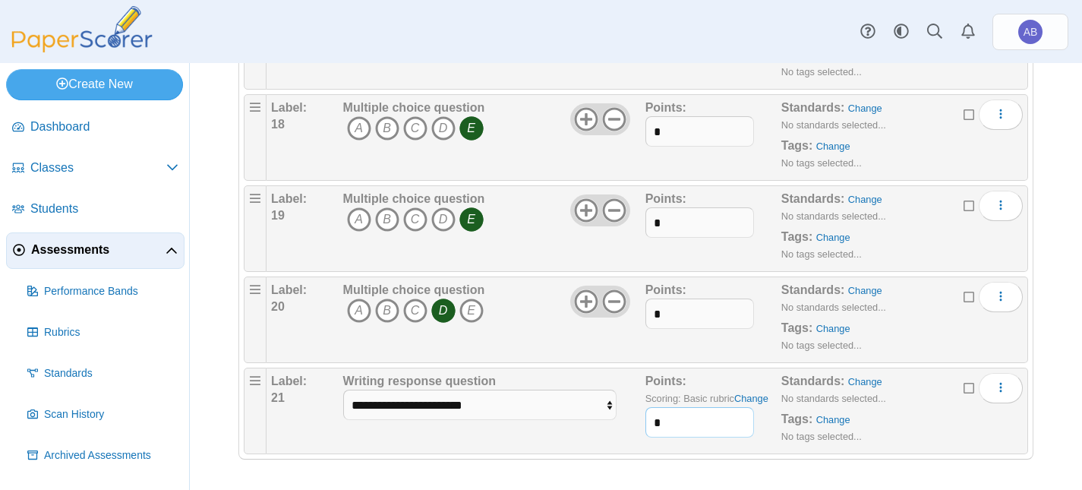
drag, startPoint x: 688, startPoint y: 418, endPoint x: 607, endPoint y: 422, distance: 81.4
click at [607, 422] on div "**********" at bounding box center [647, 411] width 752 height 76
type input "**"
click at [508, 402] on select "**********" at bounding box center [479, 405] width 273 height 30
select select "**********"
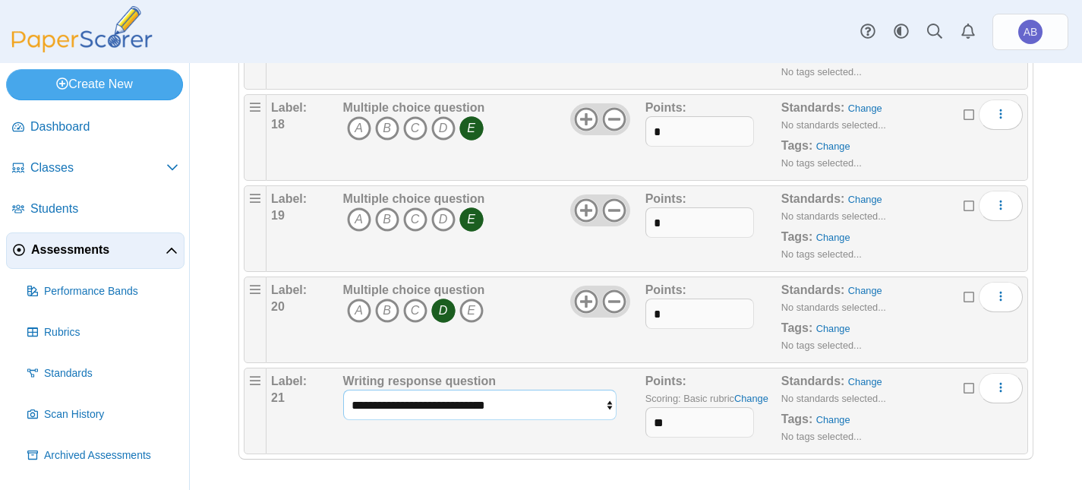
click at [343, 390] on select "**********" at bounding box center [479, 405] width 273 height 30
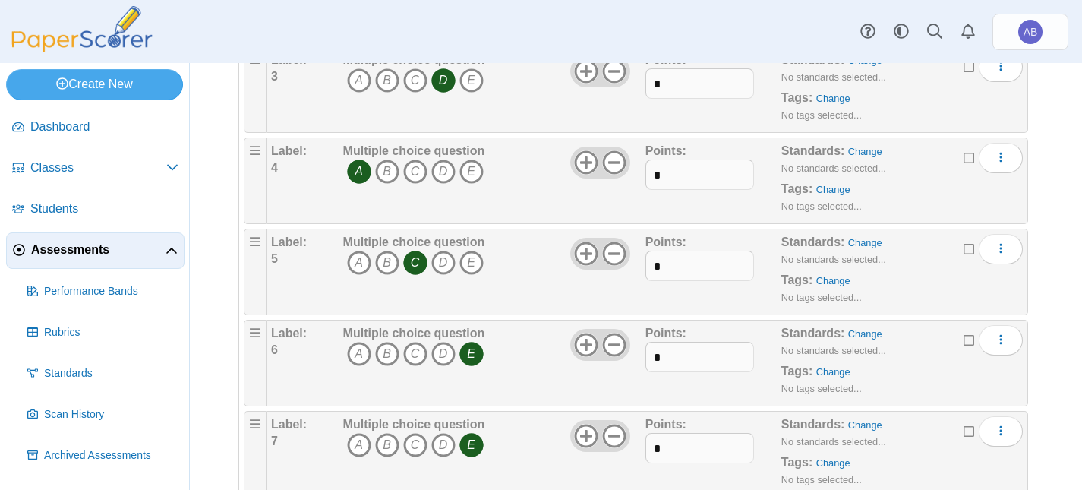
scroll to position [0, 0]
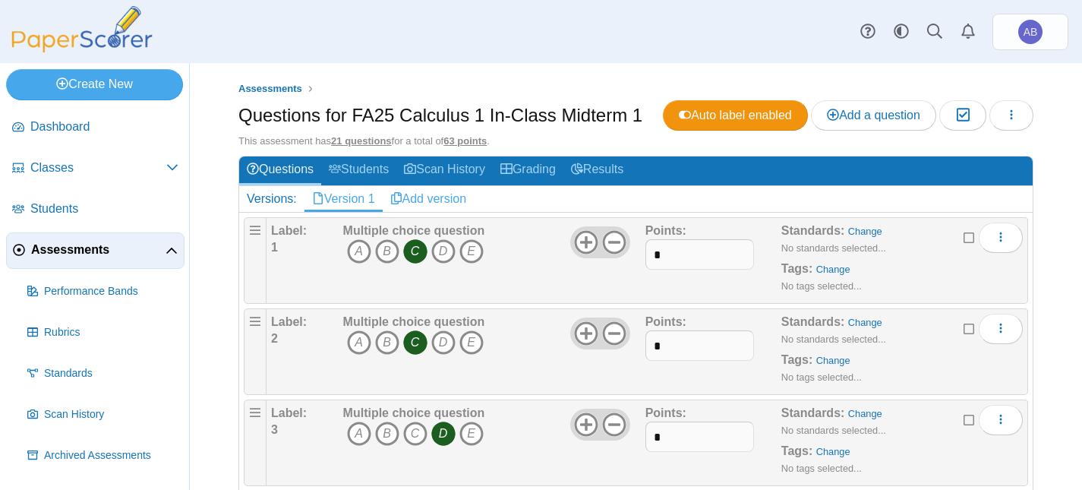
click at [449, 212] on link "Add version" at bounding box center [429, 199] width 92 height 26
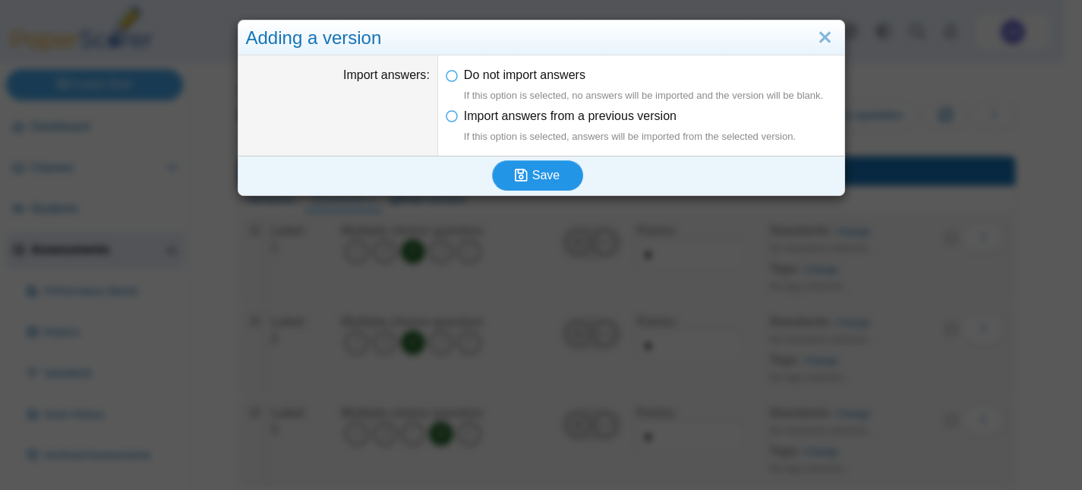
click at [532, 182] on span "Save" at bounding box center [545, 175] width 27 height 13
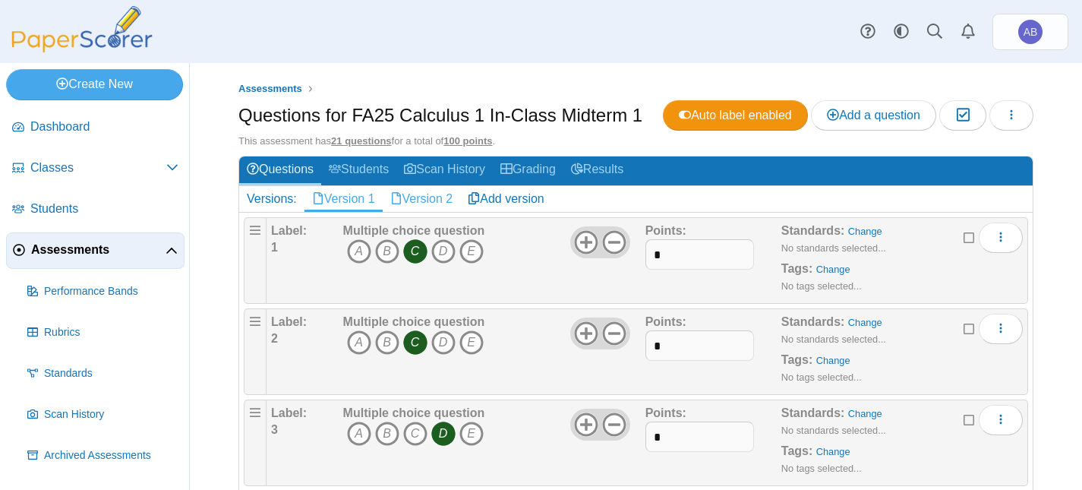
click at [440, 212] on link "Version 2" at bounding box center [422, 199] width 78 height 26
click at [956, 212] on link "Remove version" at bounding box center [975, 199] width 115 height 26
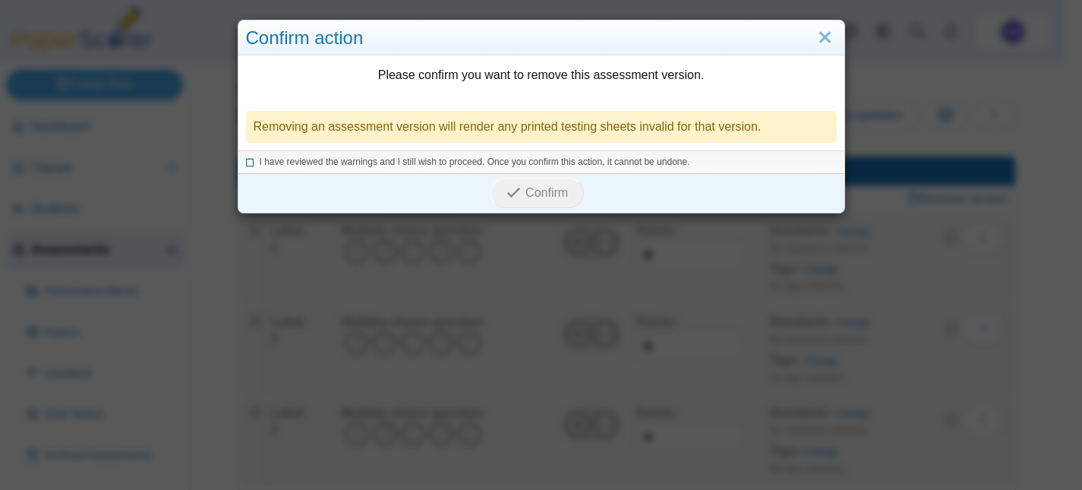
click at [260, 160] on span "I have reviewed the warnings and I still wish to proceed. Once you confirm this…" at bounding box center [475, 161] width 431 height 11
click at [526, 194] on span "Confirm" at bounding box center [547, 192] width 43 height 13
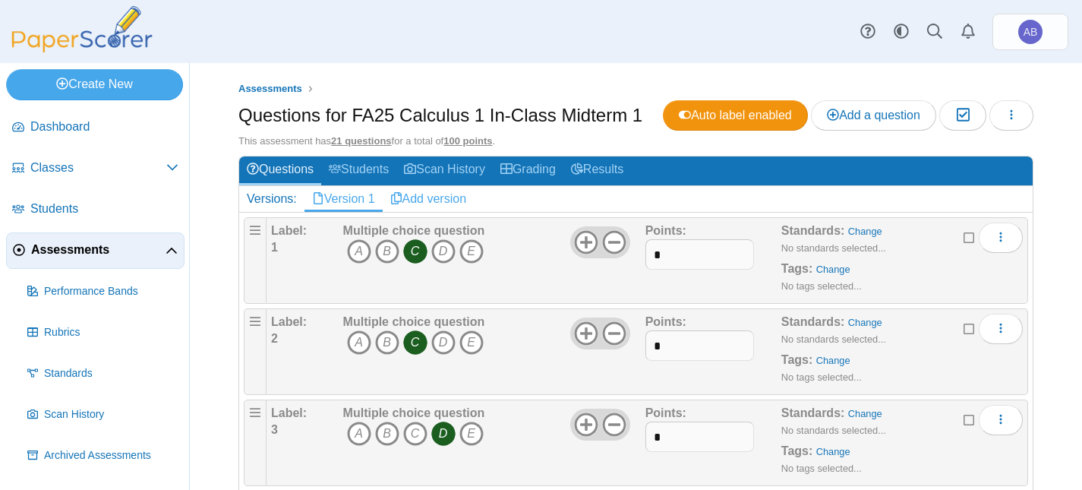
click at [447, 212] on link "Add version" at bounding box center [429, 199] width 92 height 26
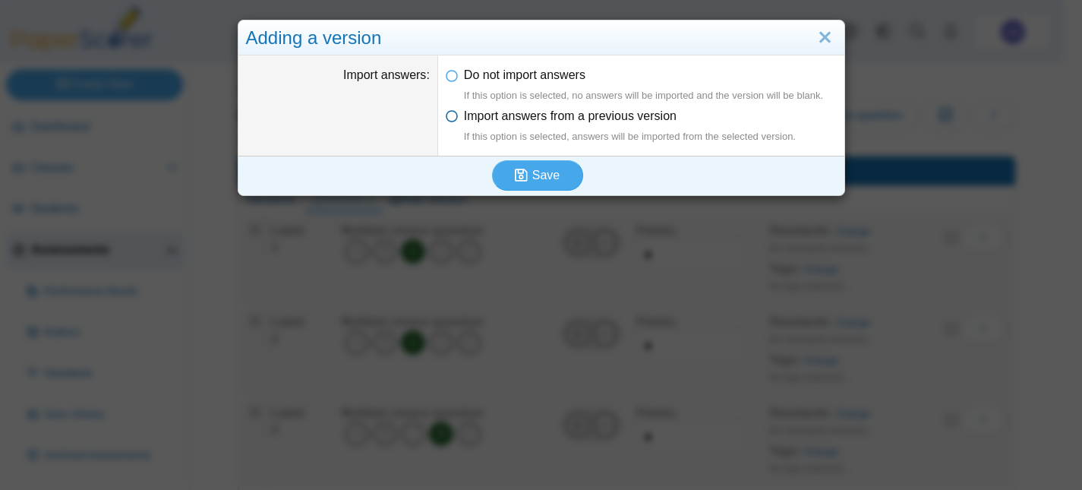
click at [479, 116] on span "Import answers from a previous version If this option is selected, answers will…" at bounding box center [630, 126] width 332 height 34
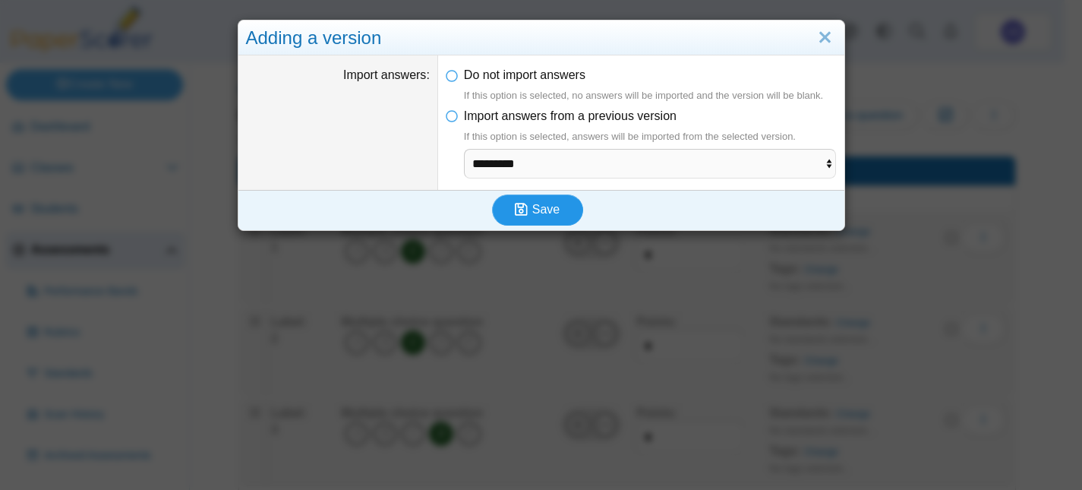
click at [532, 210] on span "Save" at bounding box center [545, 209] width 27 height 13
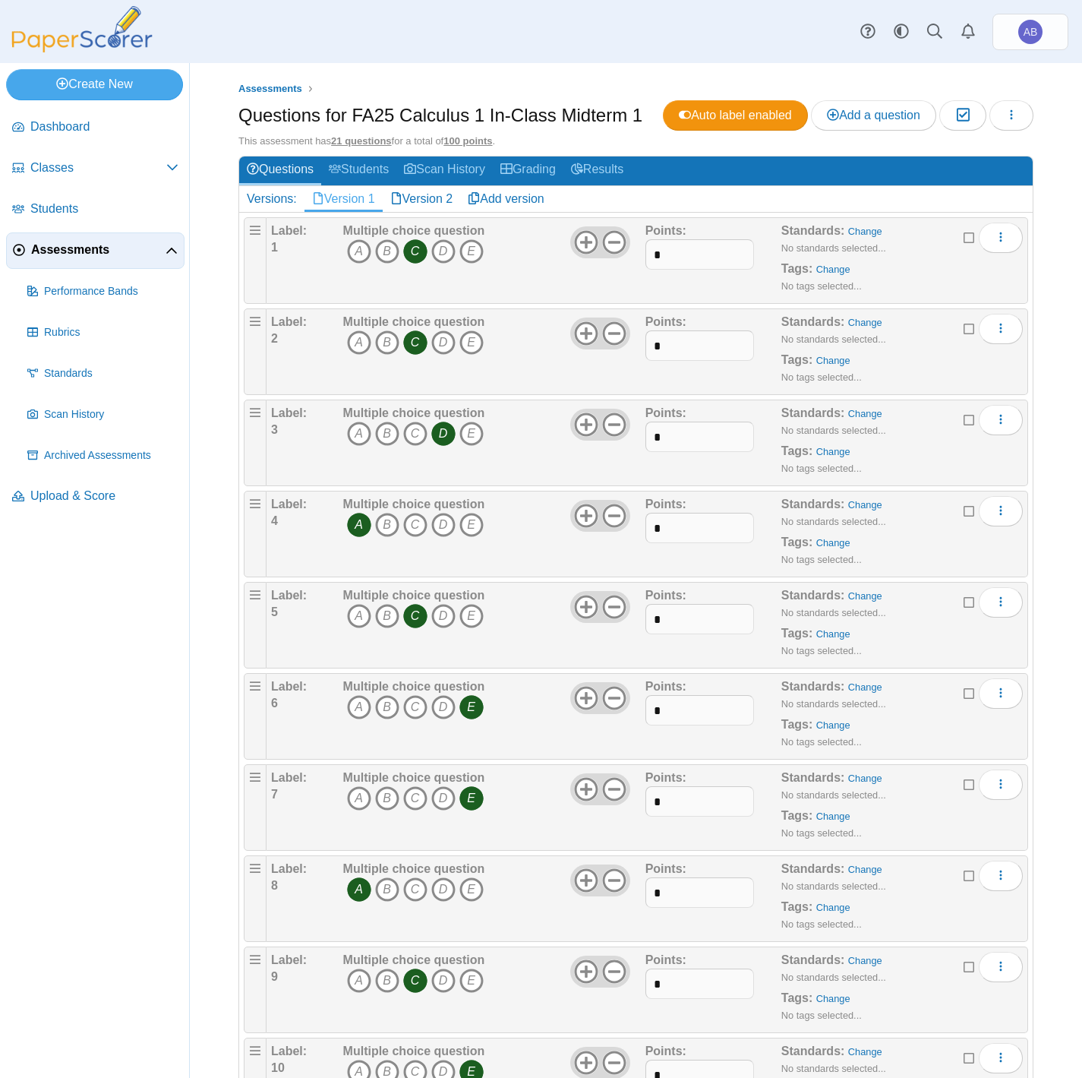
click at [413, 264] on icon "C" at bounding box center [415, 251] width 24 height 24
click at [417, 355] on icon "C" at bounding box center [415, 342] width 24 height 24
click at [438, 446] on icon "D" at bounding box center [443, 434] width 24 height 24
click at [355, 489] on icon "A" at bounding box center [359, 525] width 24 height 24
click at [412, 489] on icon "C" at bounding box center [415, 616] width 24 height 24
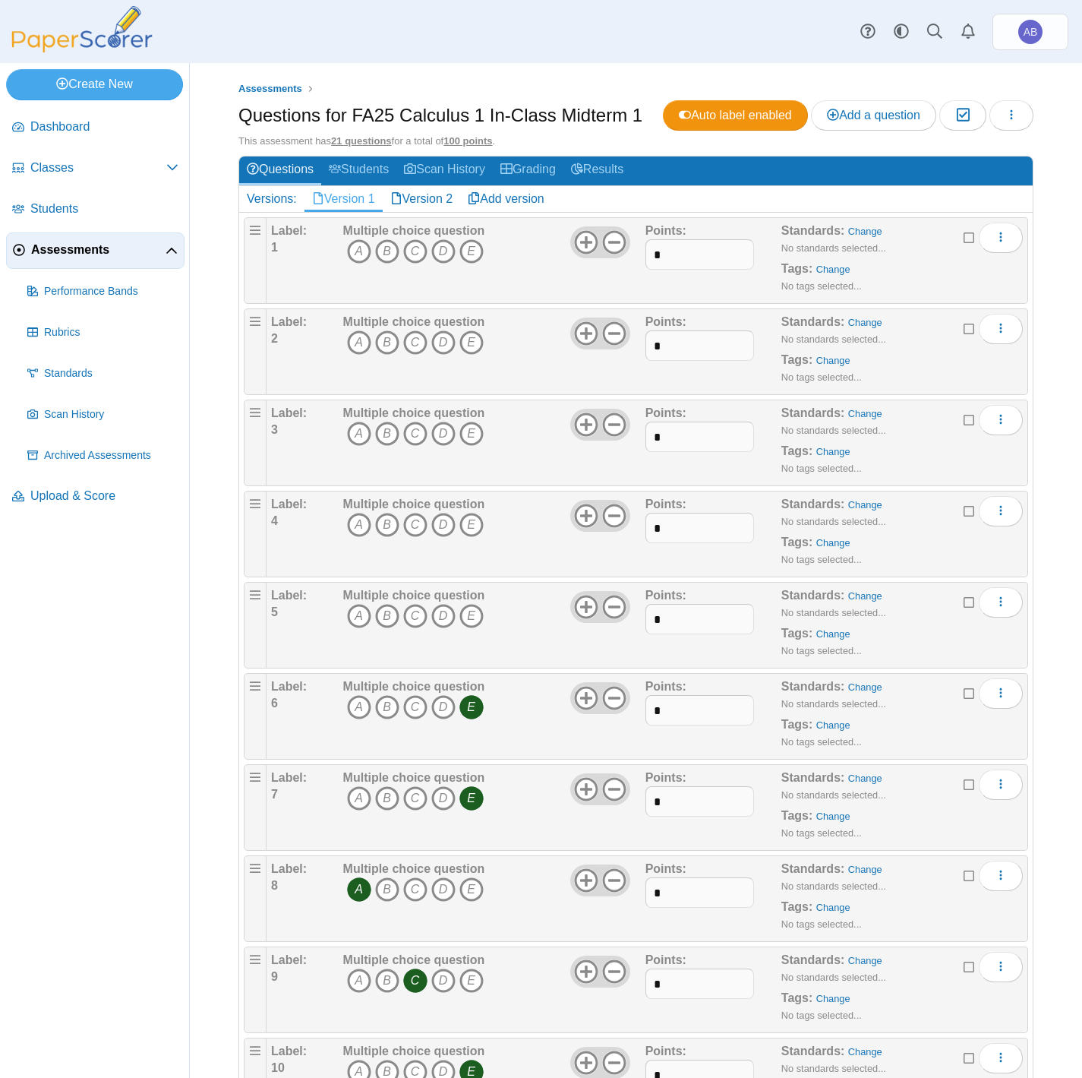
click at [472, 489] on icon "E" at bounding box center [472, 707] width 24 height 24
click at [470, 489] on icon "E" at bounding box center [472, 798] width 24 height 24
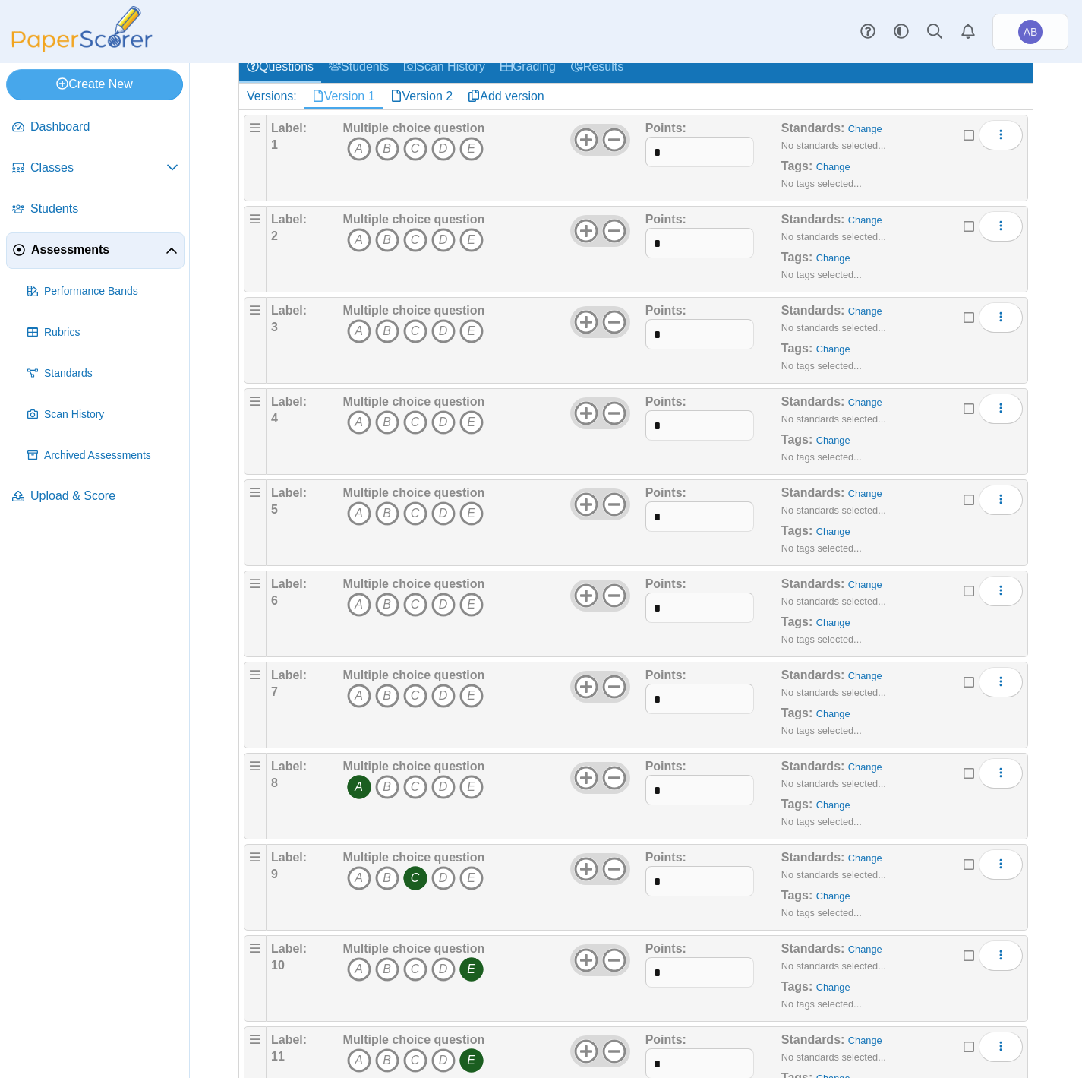
scroll to position [228, 0]
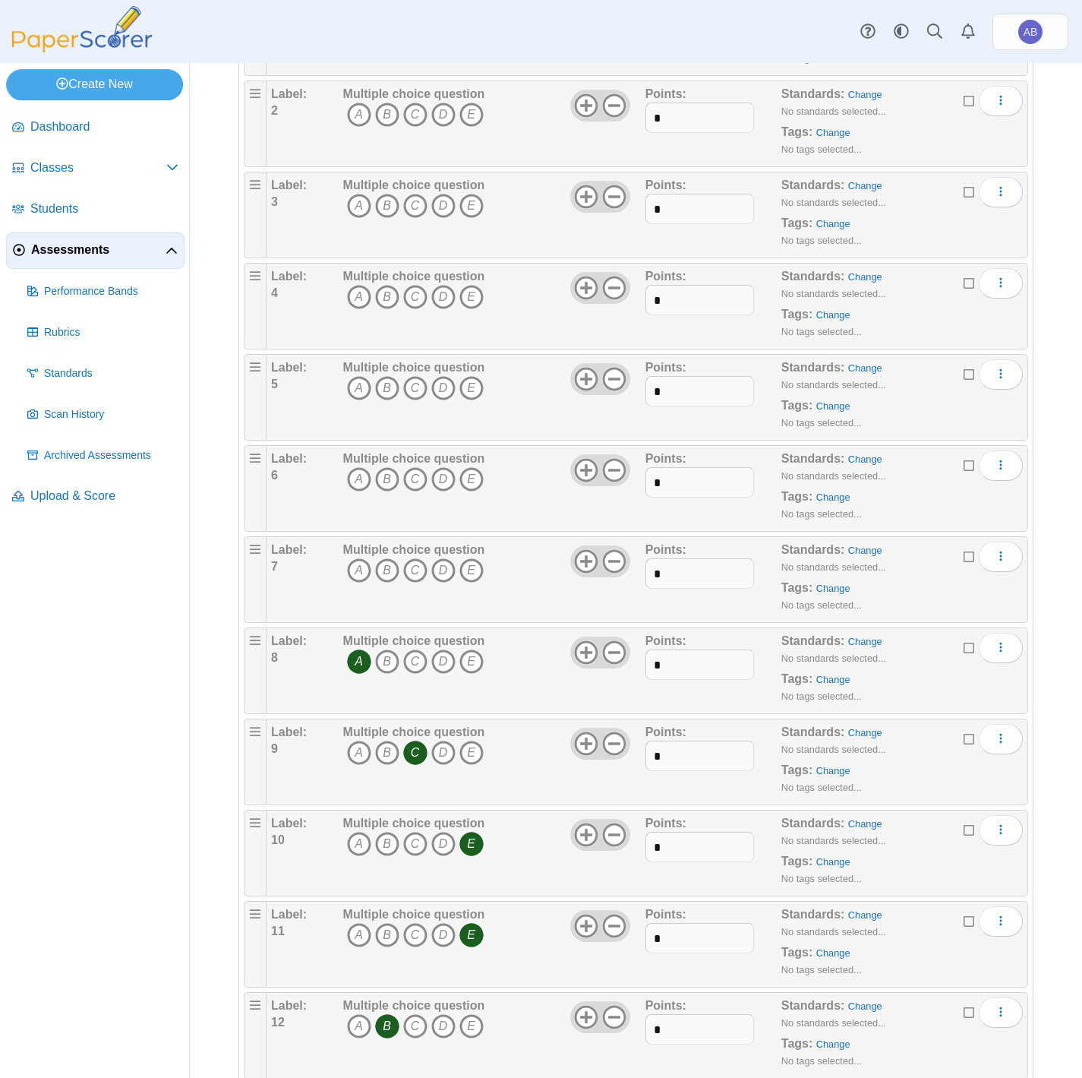
click at [361, 489] on icon "A" at bounding box center [359, 661] width 24 height 24
click at [409, 489] on icon "C" at bounding box center [415, 753] width 24 height 24
click at [470, 489] on icon "E" at bounding box center [472, 844] width 24 height 24
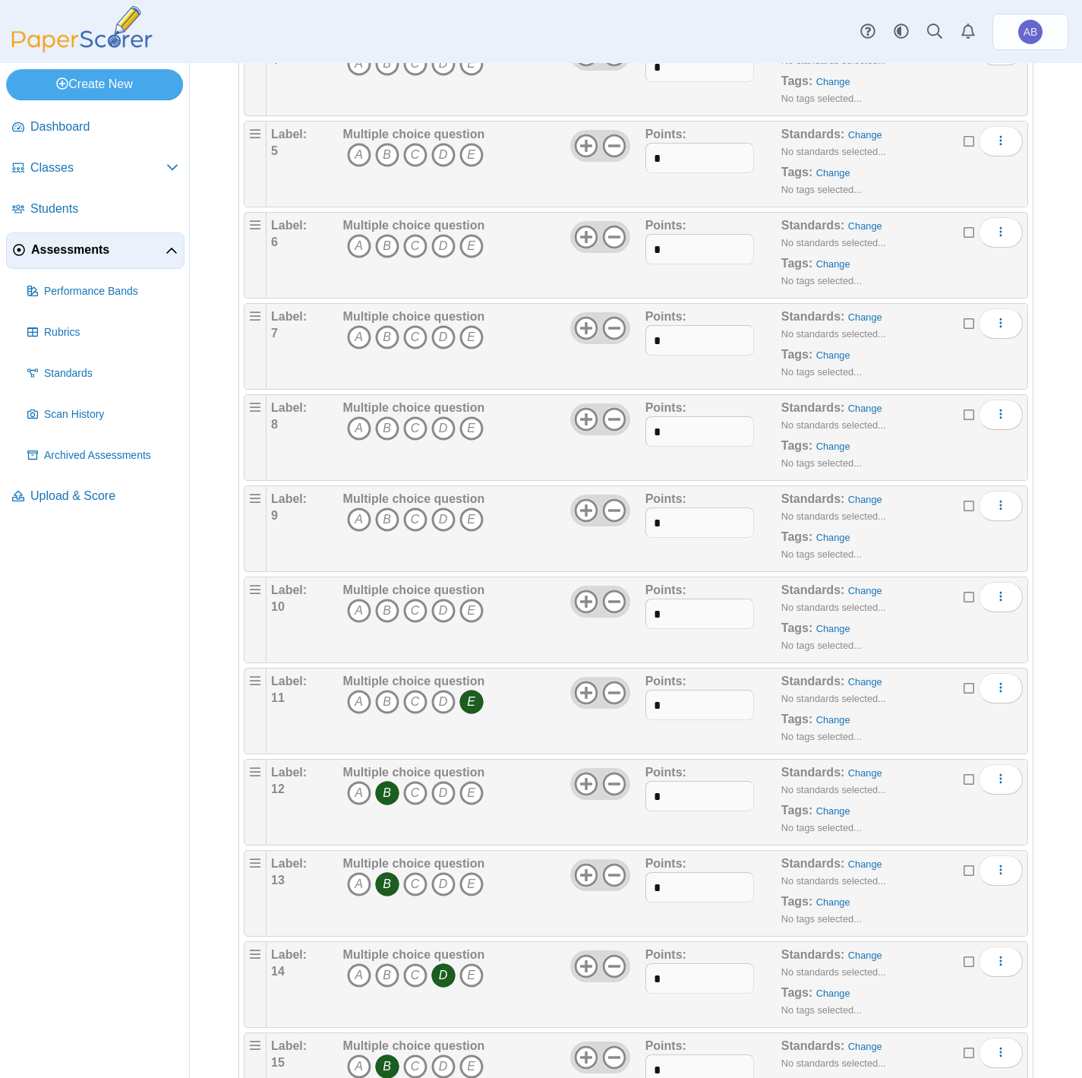
scroll to position [798, 0]
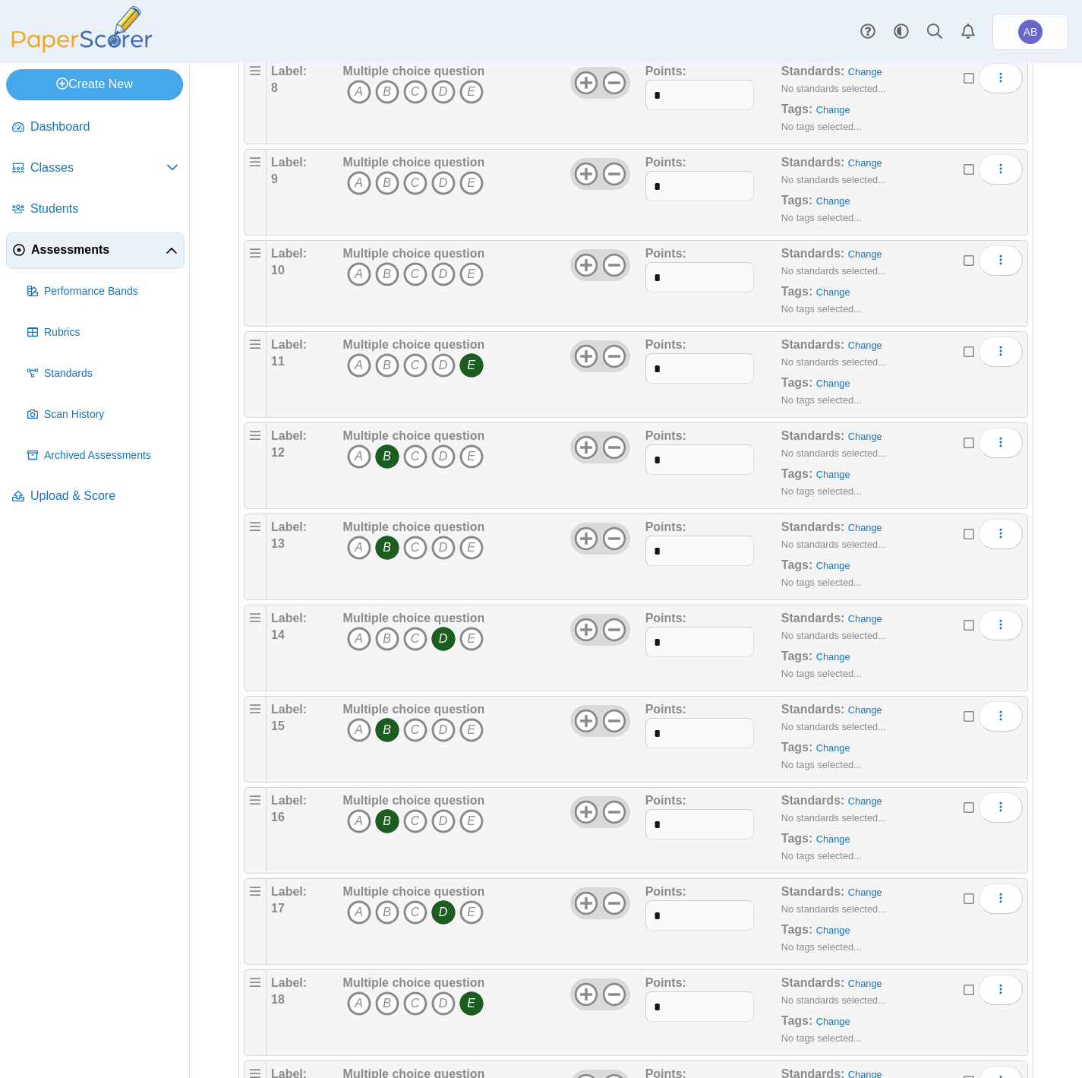
click at [472, 378] on icon "E" at bounding box center [472, 365] width 24 height 24
click at [385, 469] on icon "B" at bounding box center [387, 456] width 24 height 24
click at [384, 489] on icon "B" at bounding box center [387, 548] width 24 height 24
click at [440, 489] on icon "D" at bounding box center [443, 639] width 24 height 24
click at [381, 489] on icon "B" at bounding box center [387, 730] width 24 height 24
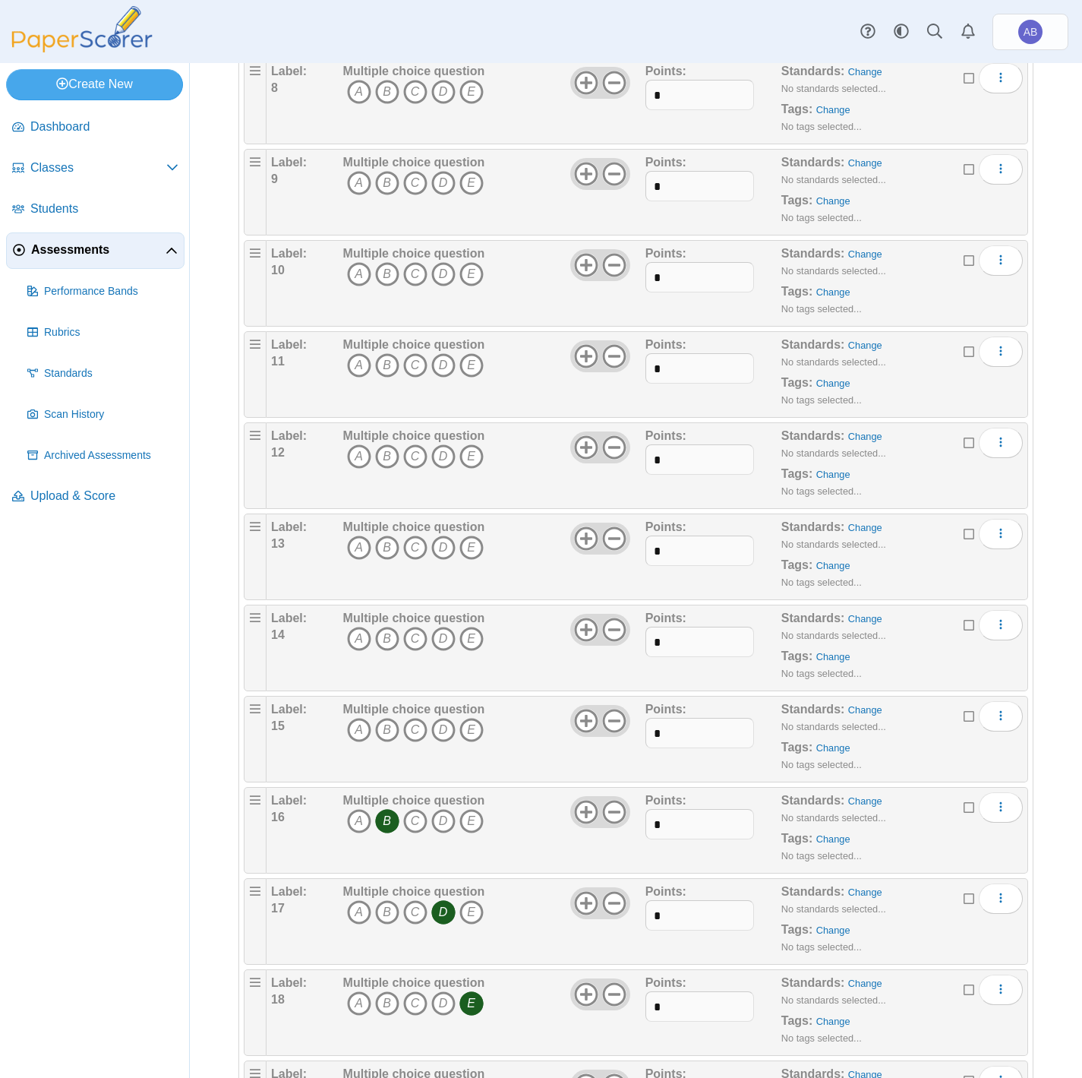
click at [386, 489] on icon "B" at bounding box center [387, 821] width 24 height 24
click at [438, 489] on icon "D" at bounding box center [443, 912] width 24 height 24
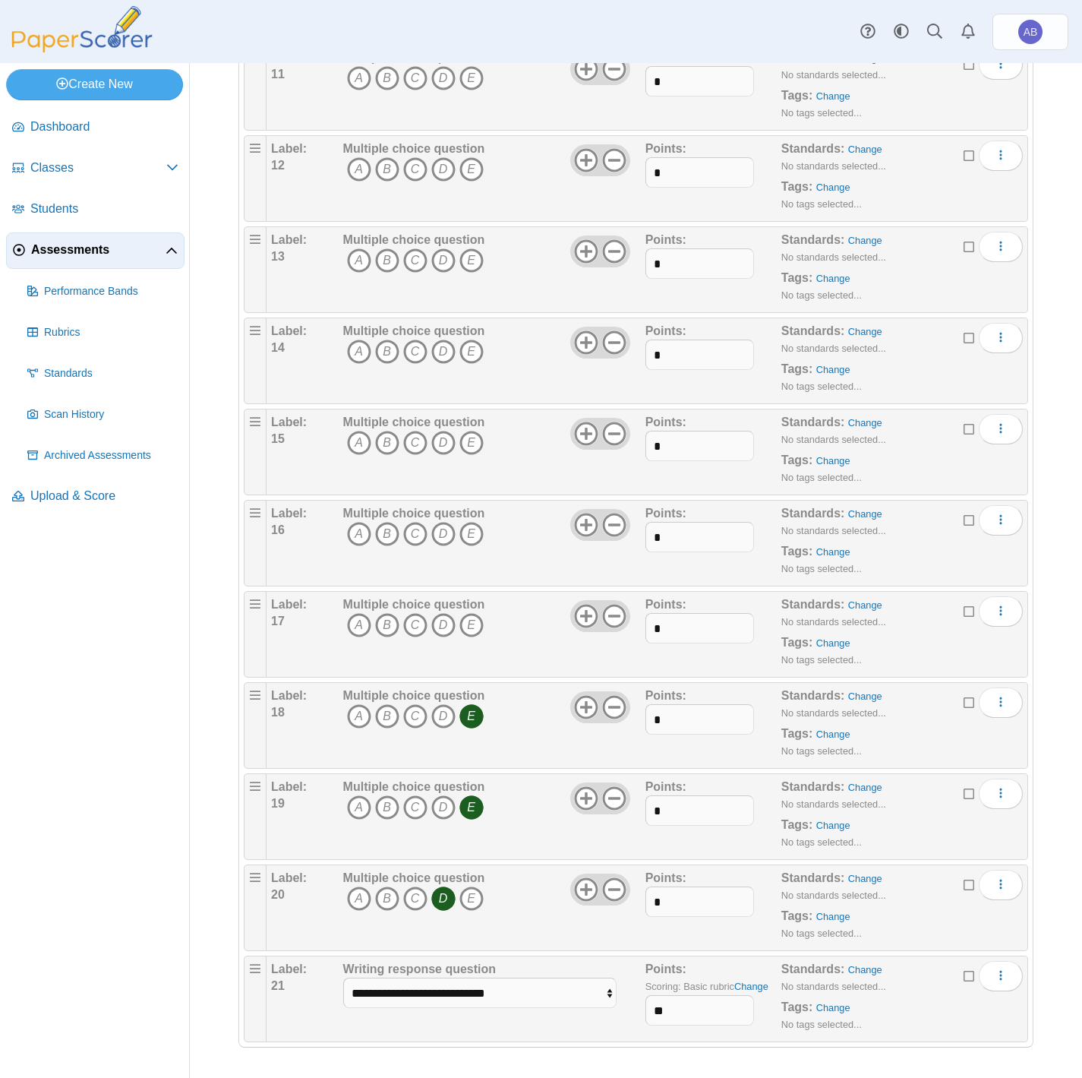
scroll to position [1133, 0]
click at [472, 489] on icon "E" at bounding box center [472, 716] width 24 height 24
click at [470, 489] on icon "E" at bounding box center [472, 807] width 24 height 24
click at [442, 489] on icon "D" at bounding box center [443, 898] width 24 height 24
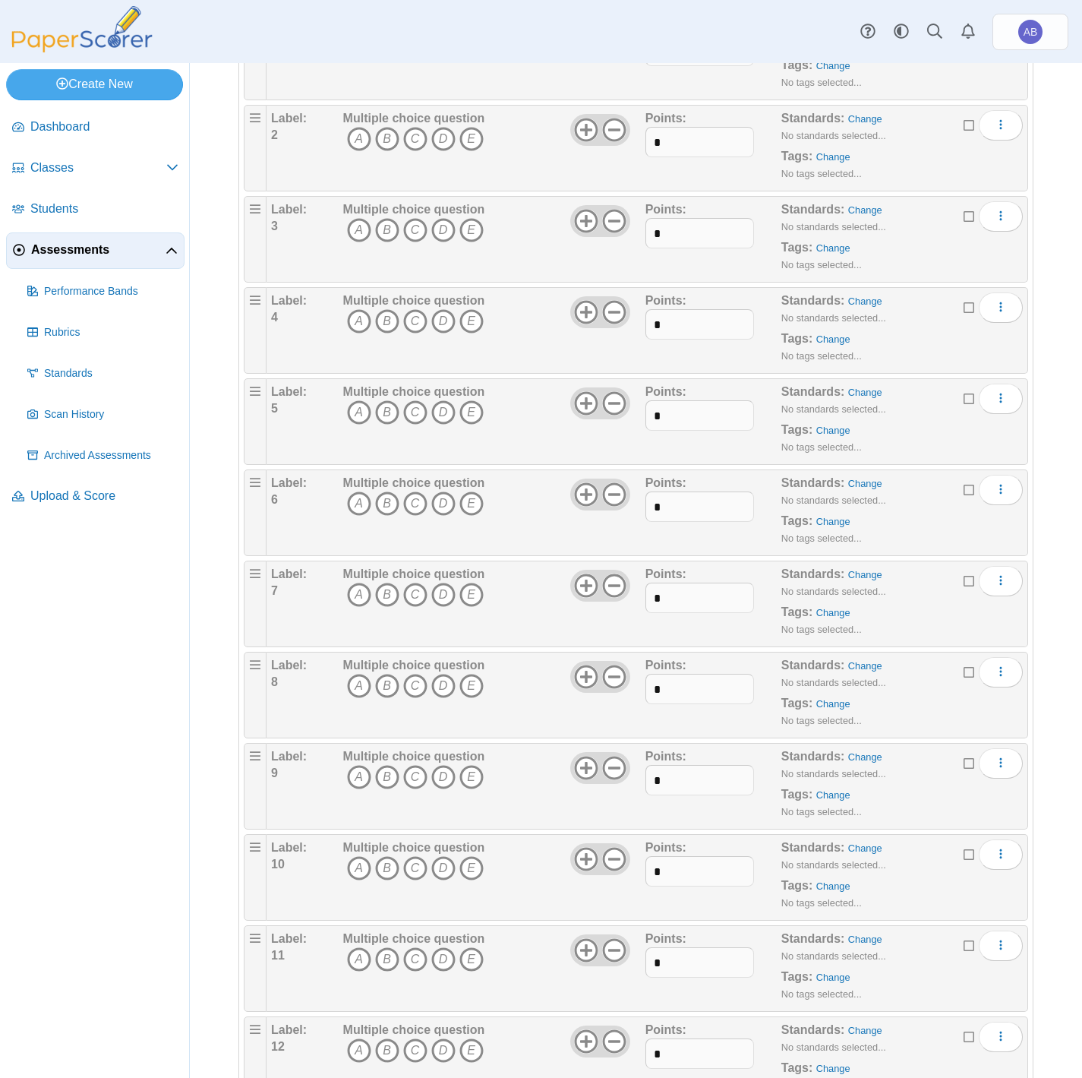
scroll to position [0, 0]
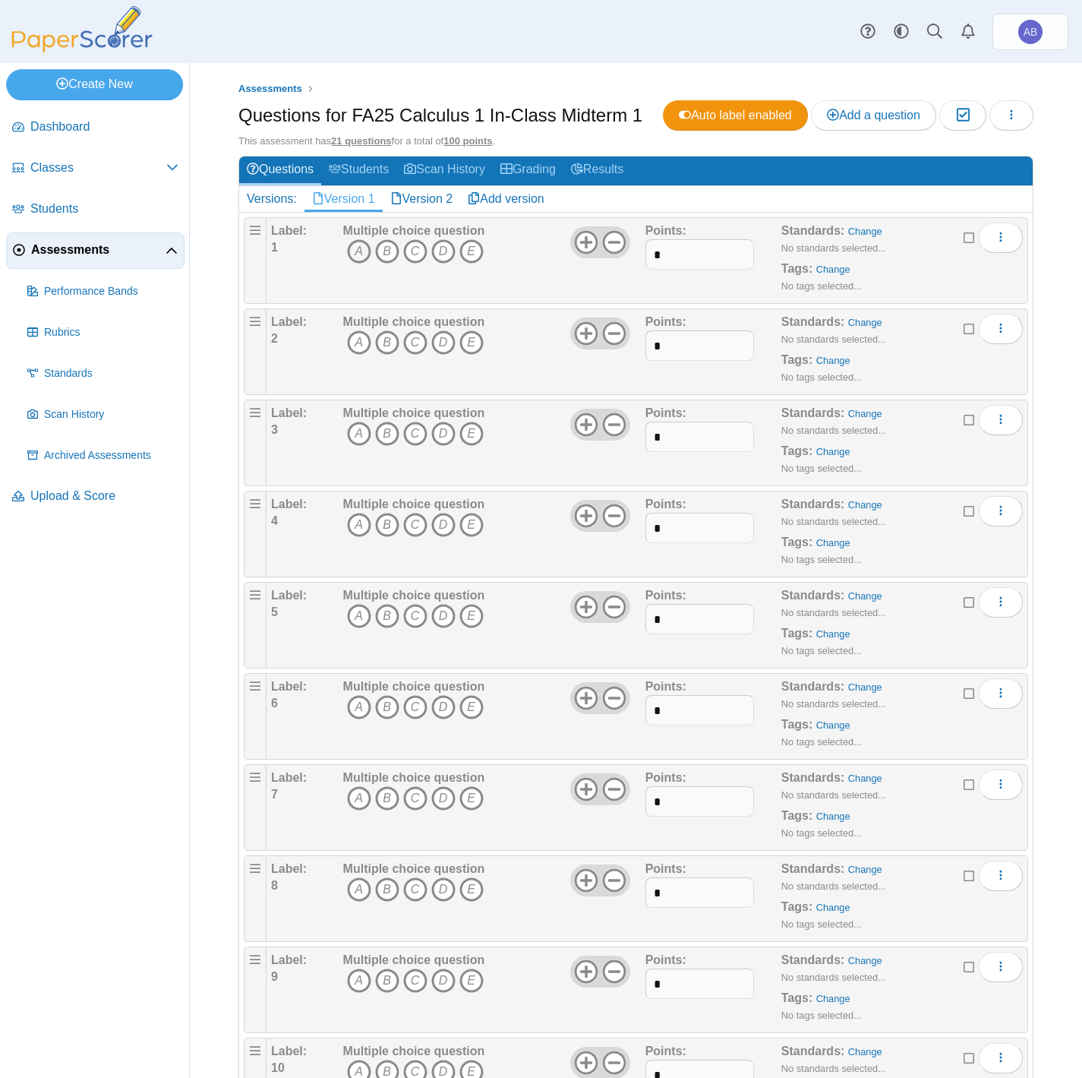
click at [362, 264] on icon "A" at bounding box center [359, 251] width 24 height 24
click at [474, 355] on icon "E" at bounding box center [472, 342] width 24 height 24
click at [475, 355] on icon "E" at bounding box center [472, 342] width 24 height 24
click at [577, 346] on icon at bounding box center [586, 333] width 24 height 24
click at [497, 355] on icon "F" at bounding box center [500, 342] width 24 height 24
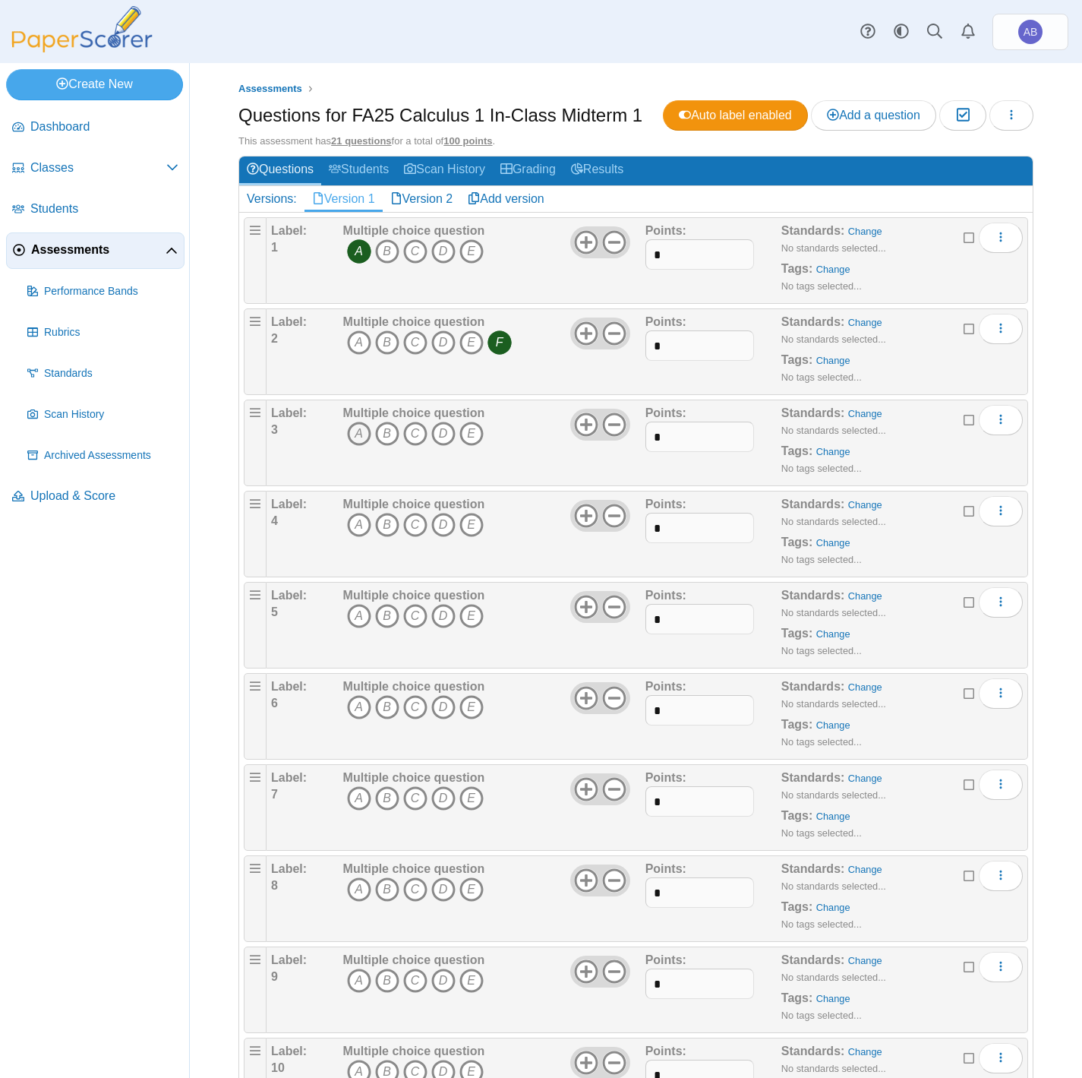
click at [367, 446] on icon "A" at bounding box center [359, 434] width 24 height 24
click at [431, 212] on link "Version 2" at bounding box center [422, 199] width 78 height 26
click at [349, 212] on link "Version 1" at bounding box center [344, 199] width 78 height 26
click at [418, 212] on link "Version 2" at bounding box center [422, 199] width 78 height 26
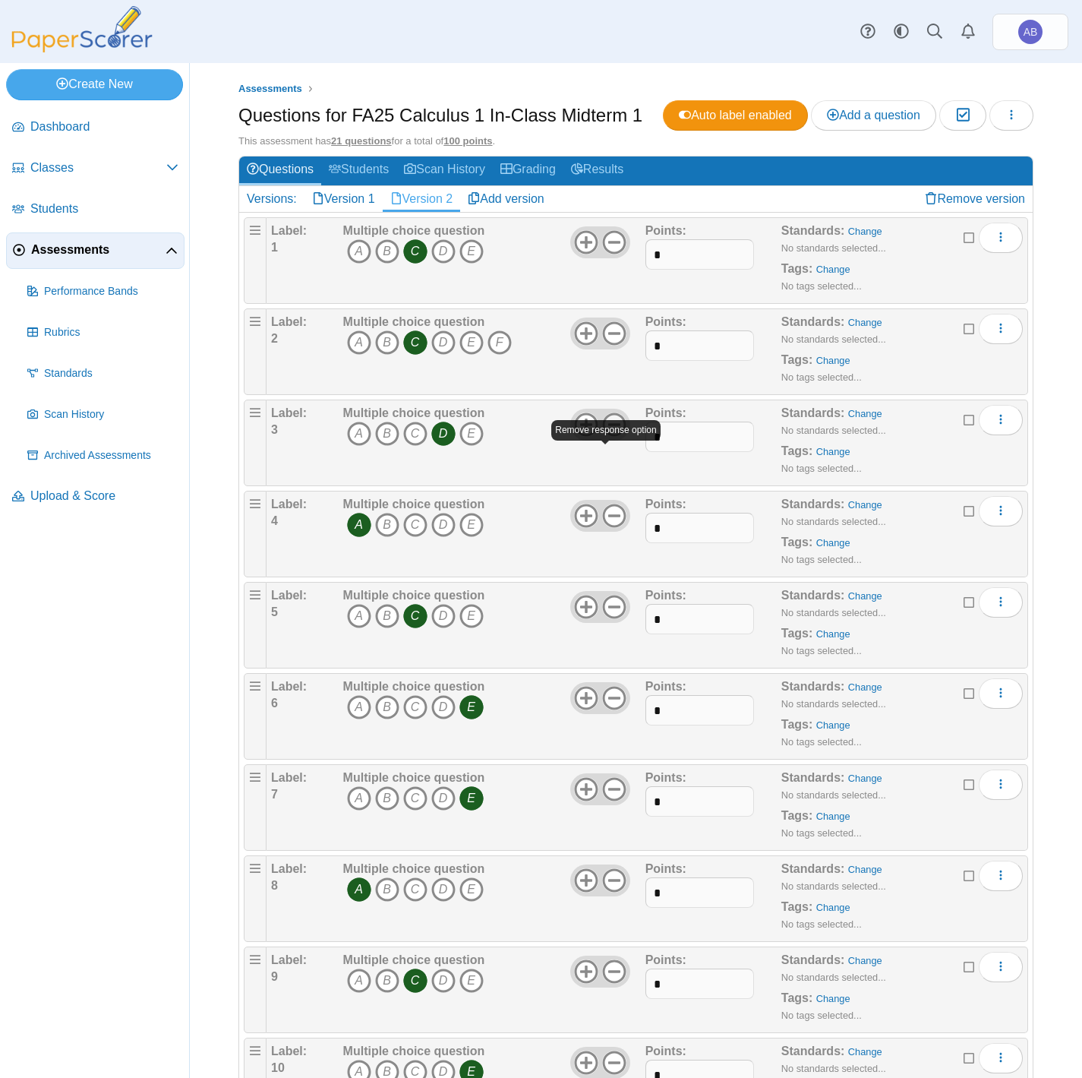
click at [606, 437] on icon at bounding box center [614, 424] width 24 height 24
click at [353, 212] on link "Version 1" at bounding box center [344, 199] width 78 height 26
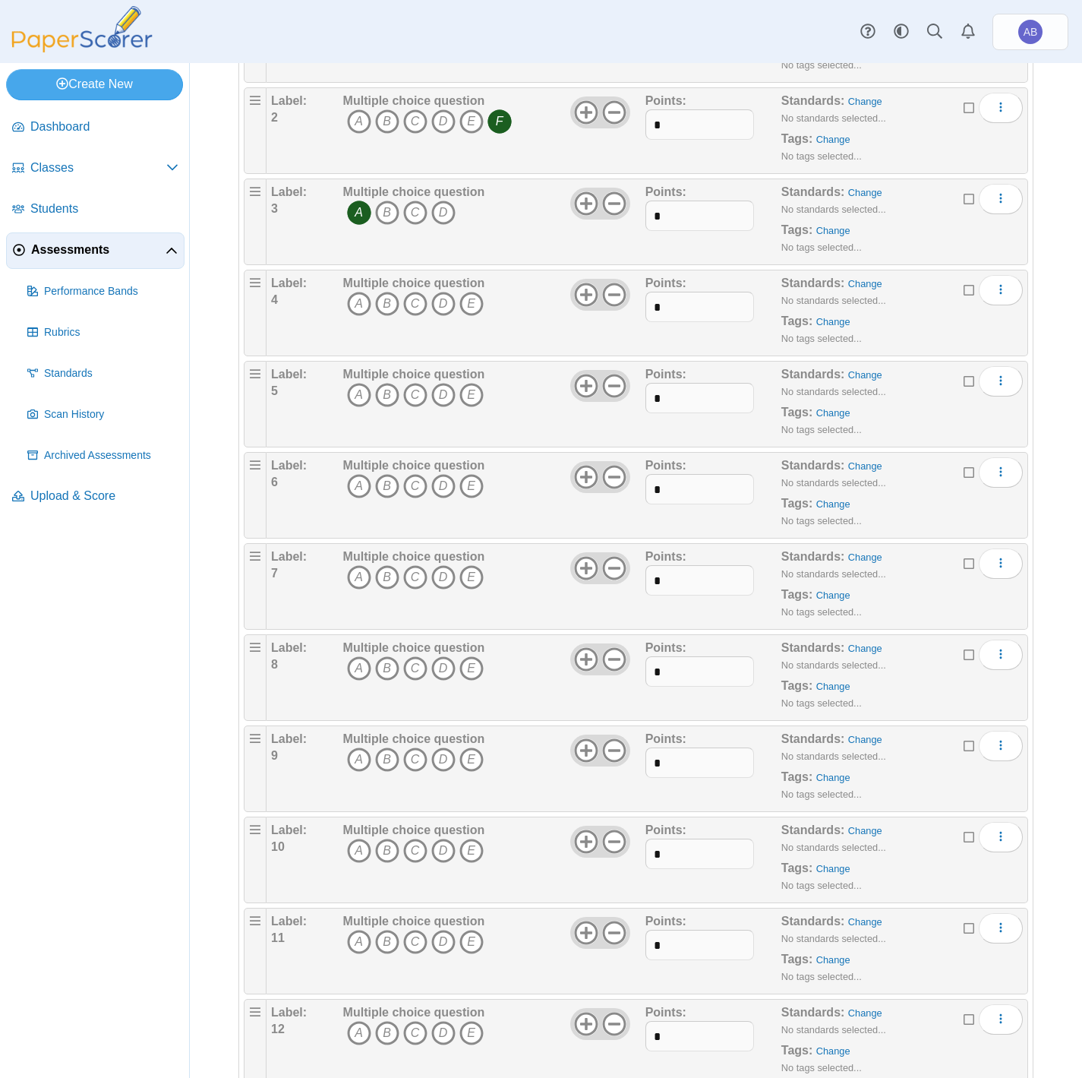
scroll to position [228, 0]
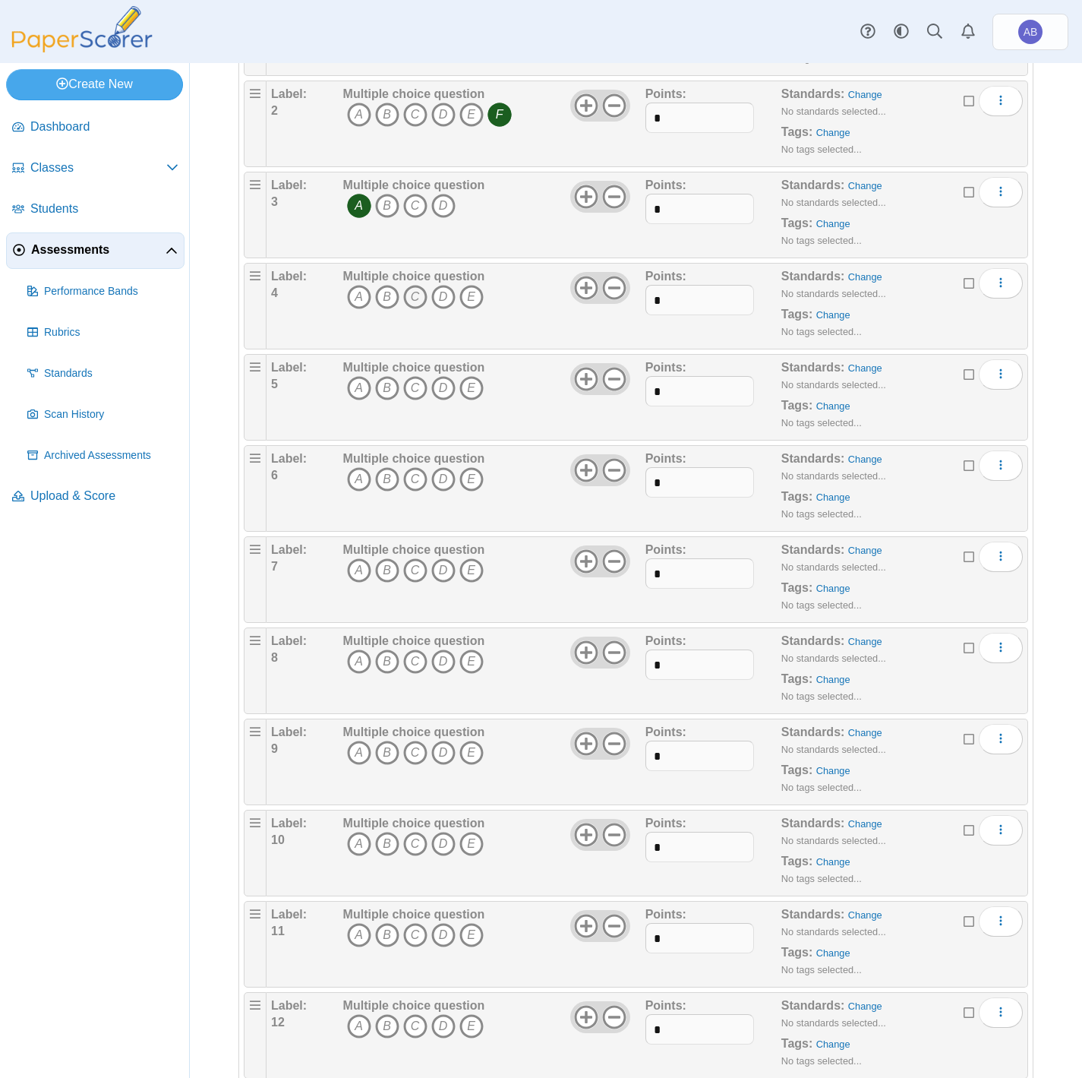
click at [419, 309] on icon "C" at bounding box center [415, 297] width 24 height 24
click at [438, 400] on icon "D" at bounding box center [443, 388] width 24 height 24
drag, startPoint x: 438, startPoint y: 510, endPoint x: 438, endPoint y: 536, distance: 25.8
click at [438, 491] on icon "D" at bounding box center [443, 479] width 24 height 24
click at [436, 583] on icon "D" at bounding box center [443, 570] width 24 height 24
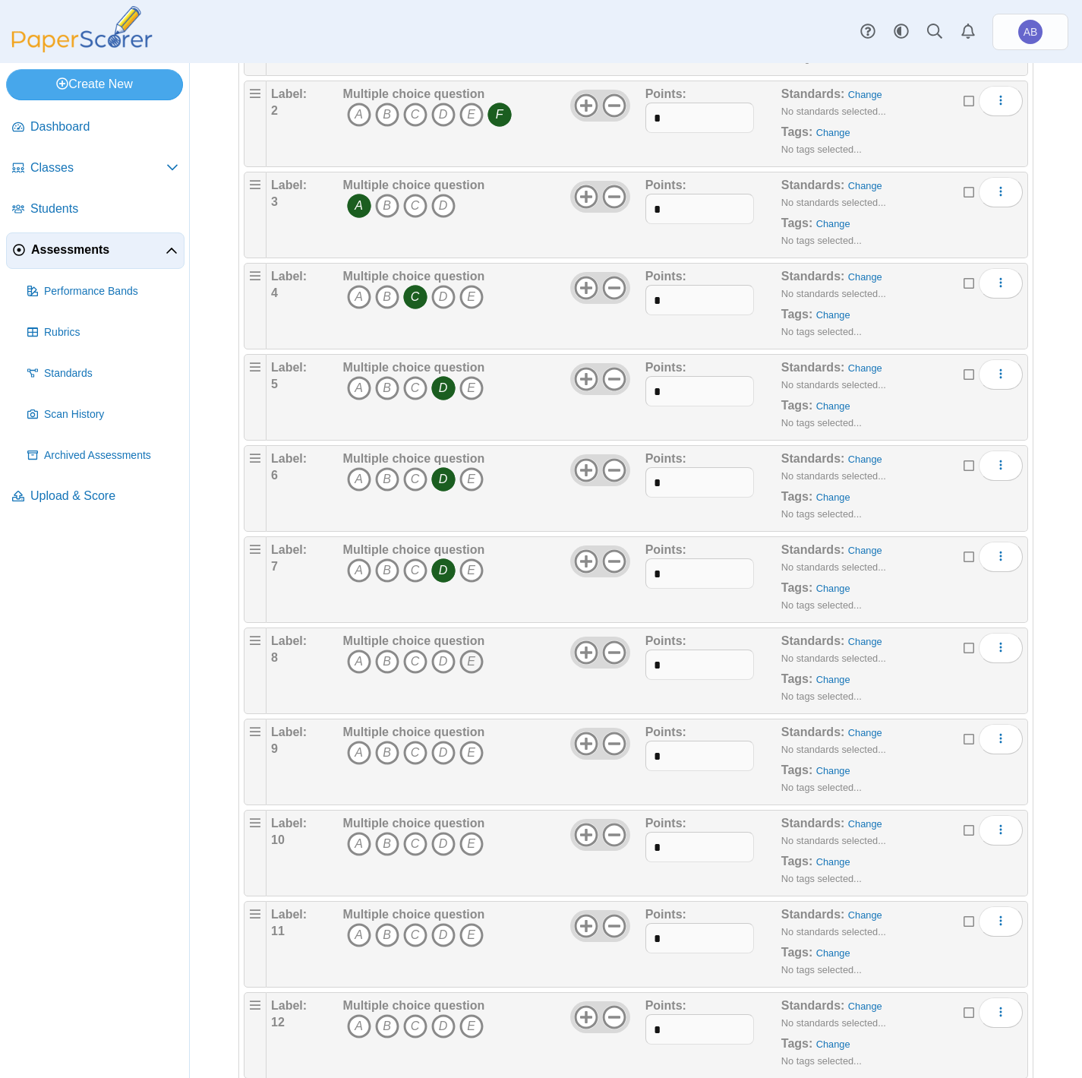
click at [467, 674] on icon "E" at bounding box center [472, 661] width 24 height 24
click at [352, 765] on icon "A" at bounding box center [359, 753] width 24 height 24
click at [472, 856] on icon "E" at bounding box center [472, 844] width 24 height 24
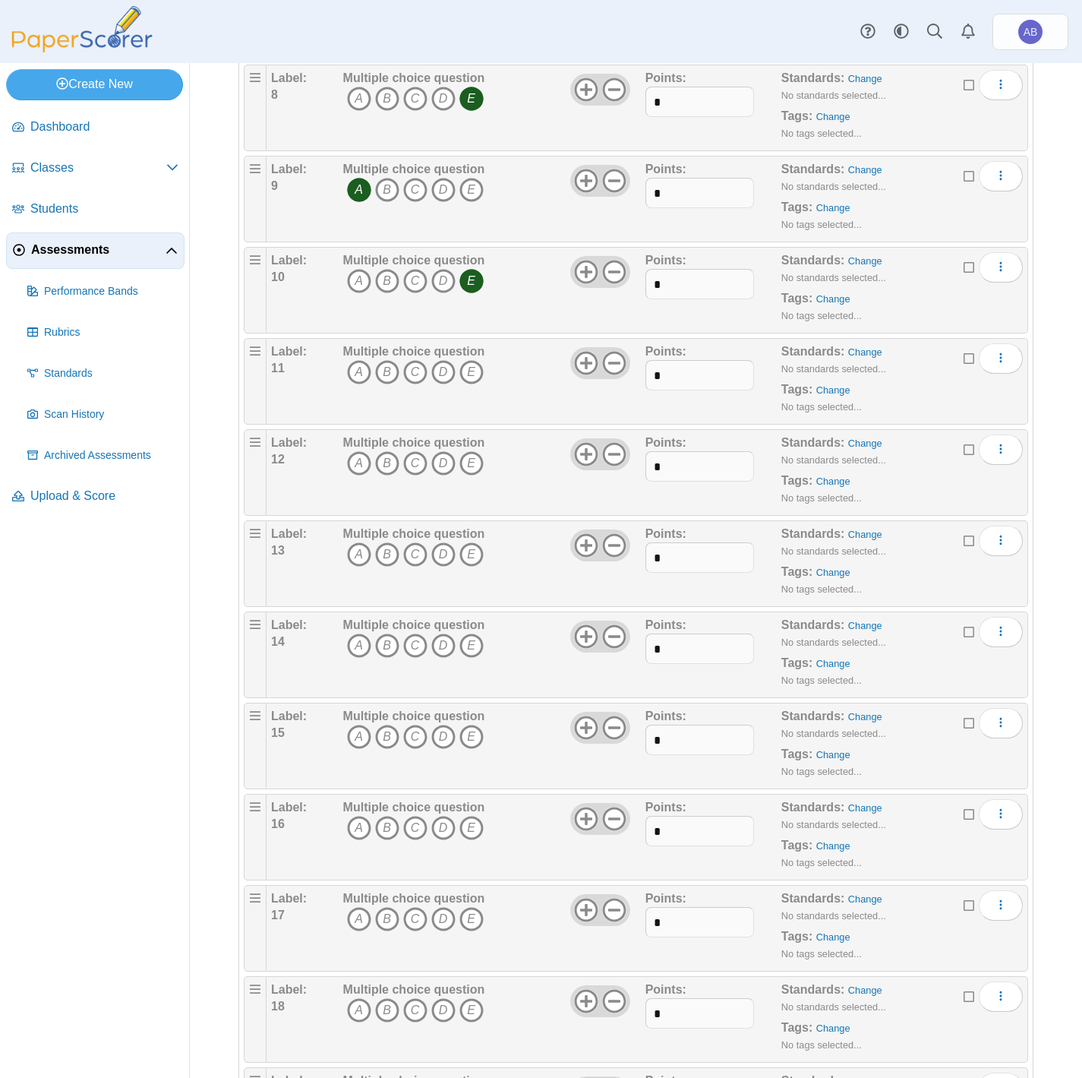
scroll to position [798, 0]
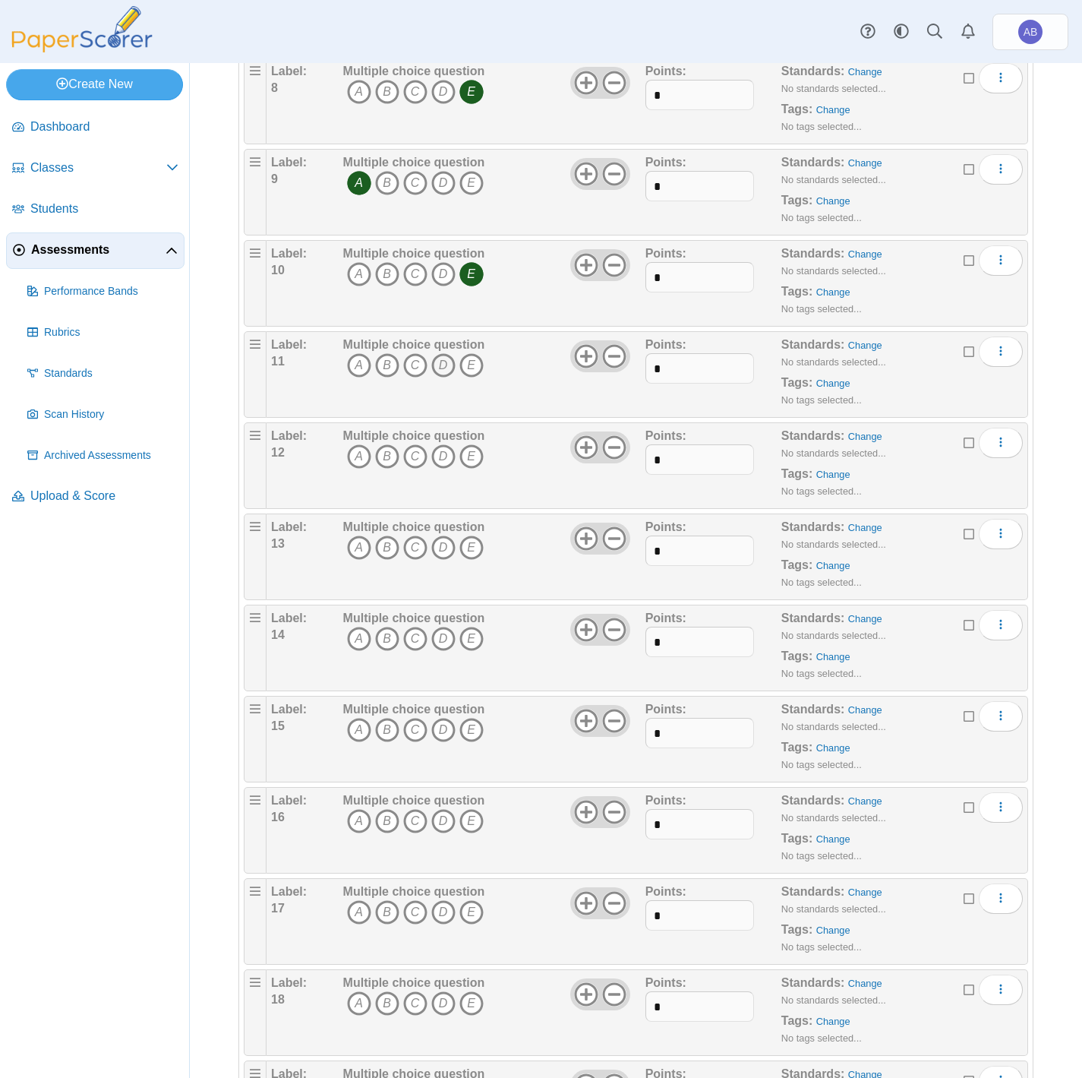
click at [442, 378] on icon "D" at bounding box center [443, 365] width 24 height 24
click at [360, 469] on icon "A" at bounding box center [359, 456] width 24 height 24
click at [416, 560] on icon "C" at bounding box center [415, 548] width 24 height 24
click at [354, 651] on icon "A" at bounding box center [359, 639] width 24 height 24
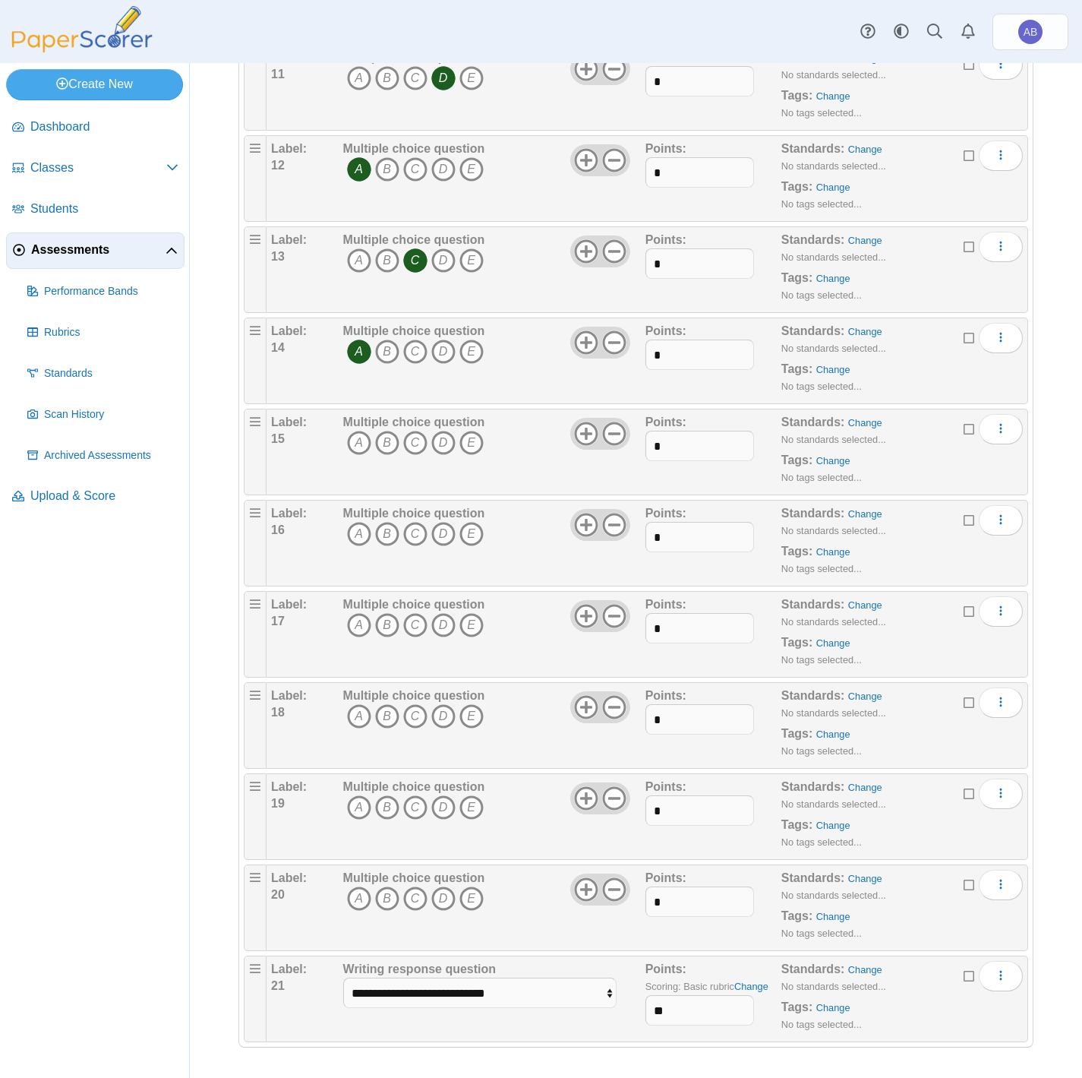
scroll to position [1133, 0]
click at [388, 436] on icon "B" at bounding box center [387, 443] width 24 height 24
click at [354, 525] on icon "A" at bounding box center [359, 534] width 24 height 24
click at [438, 622] on icon "D" at bounding box center [443, 625] width 24 height 24
click at [388, 709] on icon "B" at bounding box center [387, 716] width 24 height 24
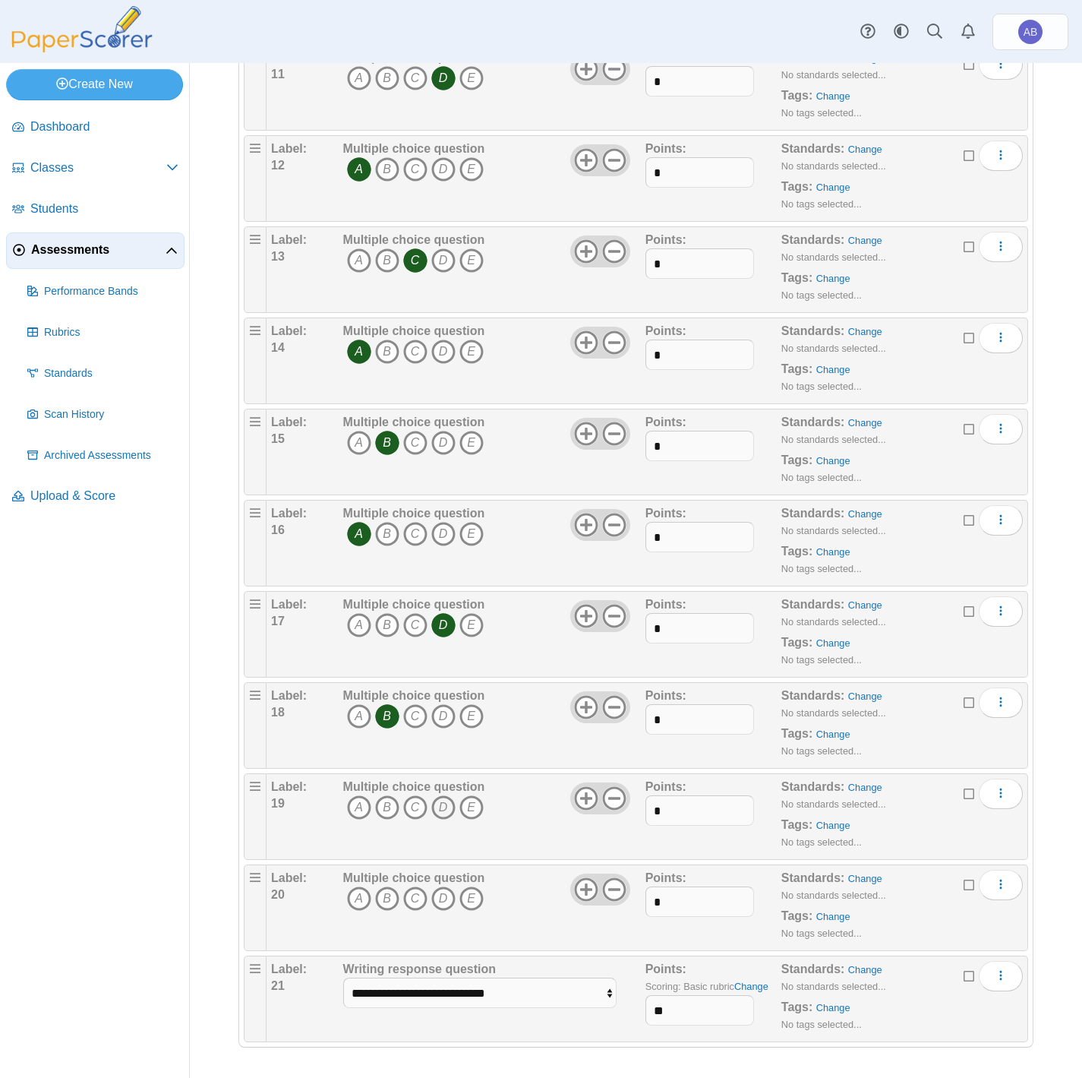
click at [445, 803] on icon "D" at bounding box center [443, 807] width 24 height 24
click at [463, 892] on icon "E" at bounding box center [472, 898] width 24 height 24
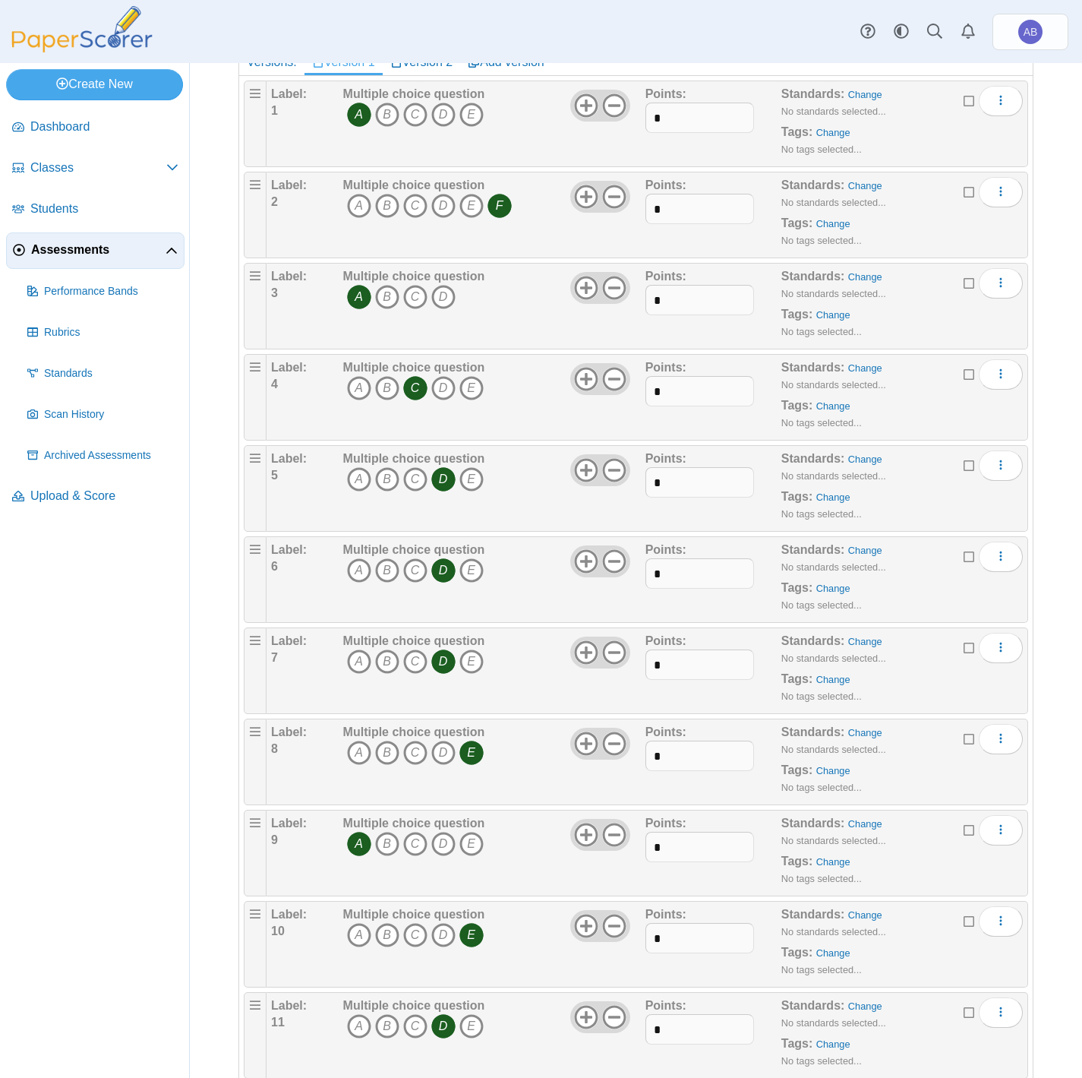
scroll to position [0, 0]
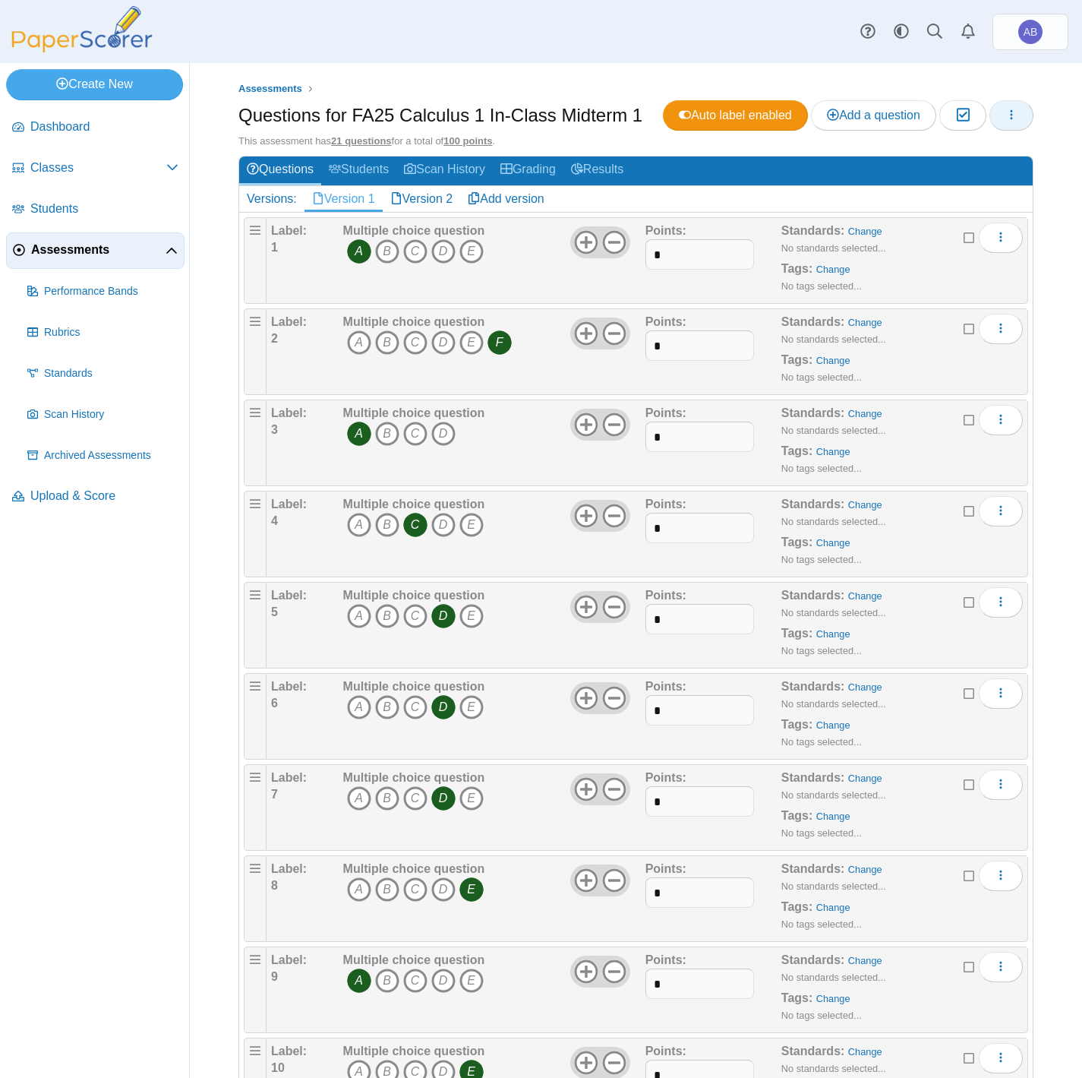
click at [990, 131] on button "button" at bounding box center [1012, 115] width 44 height 30
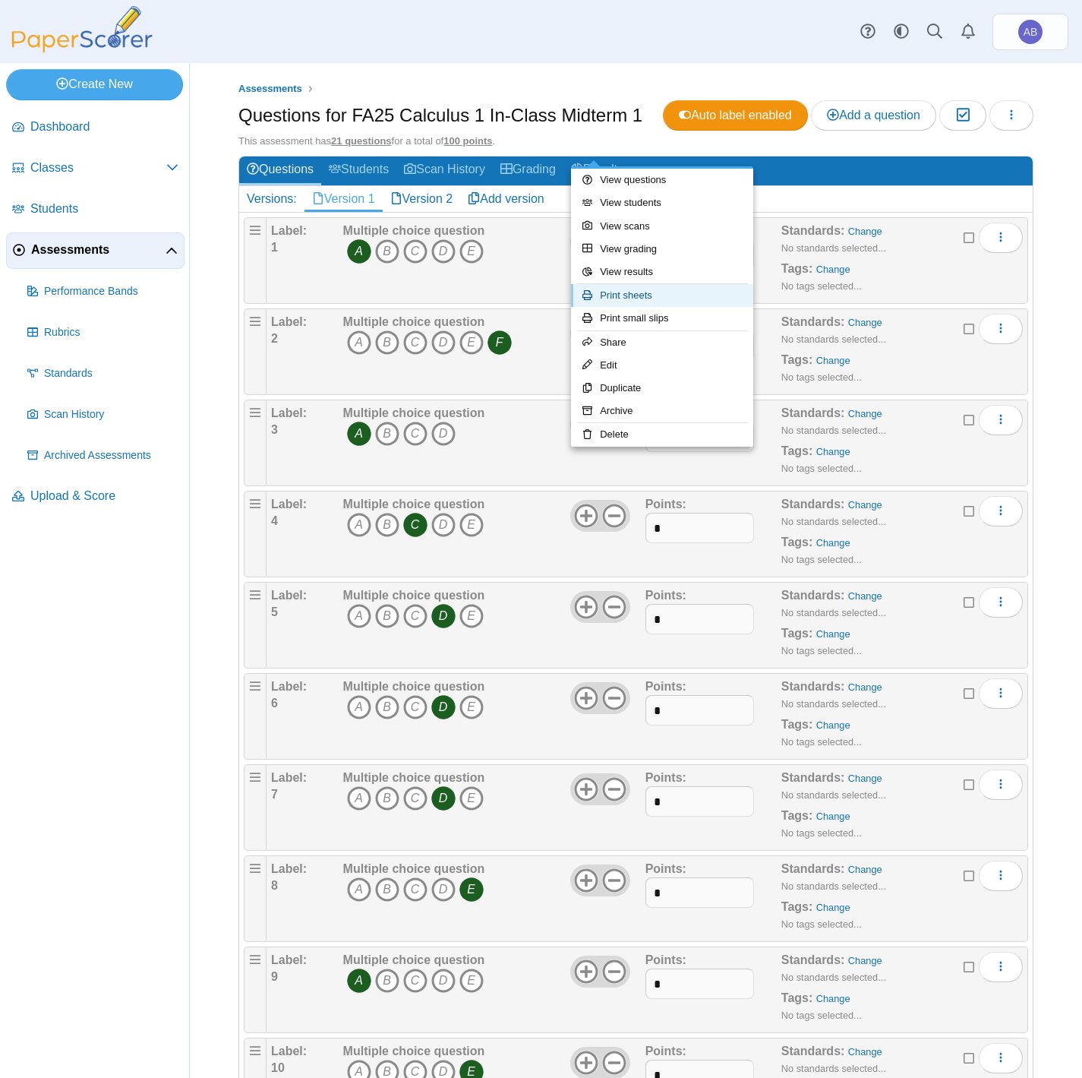
click at [650, 290] on link "Print sheets" at bounding box center [662, 295] width 182 height 23
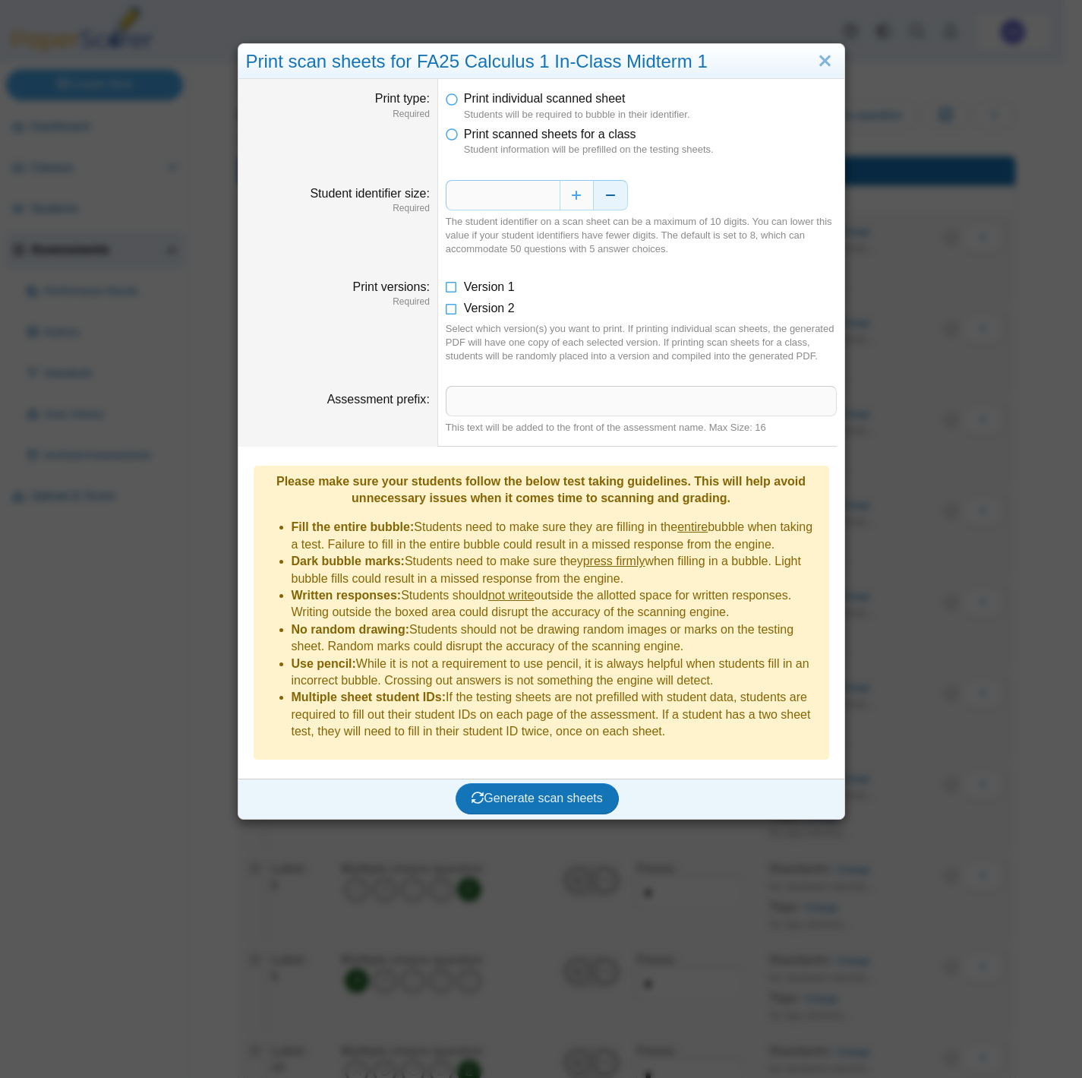
click at [605, 185] on button "Decrease" at bounding box center [611, 195] width 34 height 30
type input "*"
click at [446, 289] on icon at bounding box center [452, 284] width 12 height 11
click at [446, 311] on icon at bounding box center [452, 305] width 12 height 11
click at [545, 783] on button "Generate scan sheets" at bounding box center [537, 798] width 163 height 30
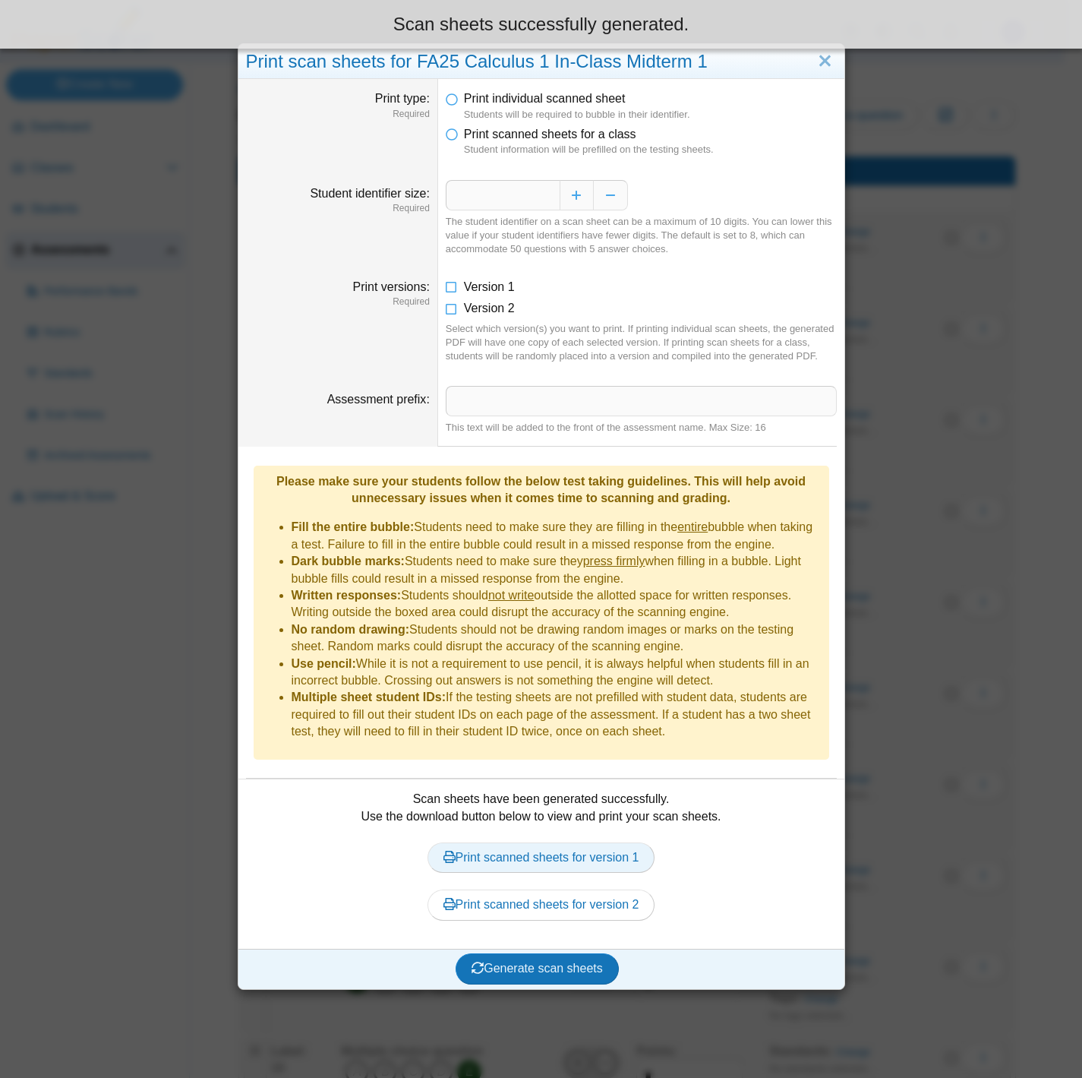
click at [520, 842] on link "Print scanned sheets for version 1" at bounding box center [542, 857] width 228 height 30
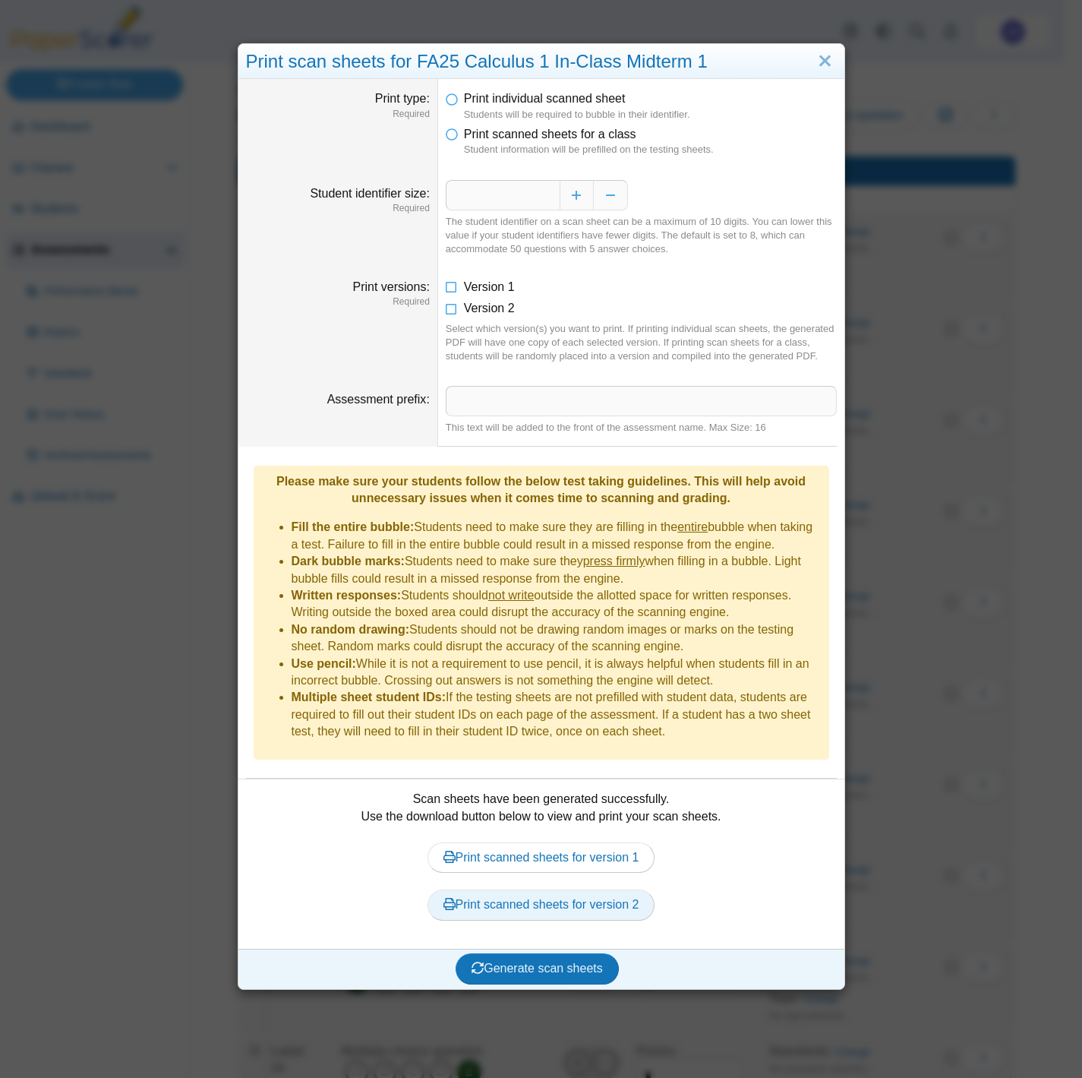
click at [577, 890] on link "Print scanned sheets for version 2" at bounding box center [542, 905] width 228 height 30
